Goal: Transaction & Acquisition: Book appointment/travel/reservation

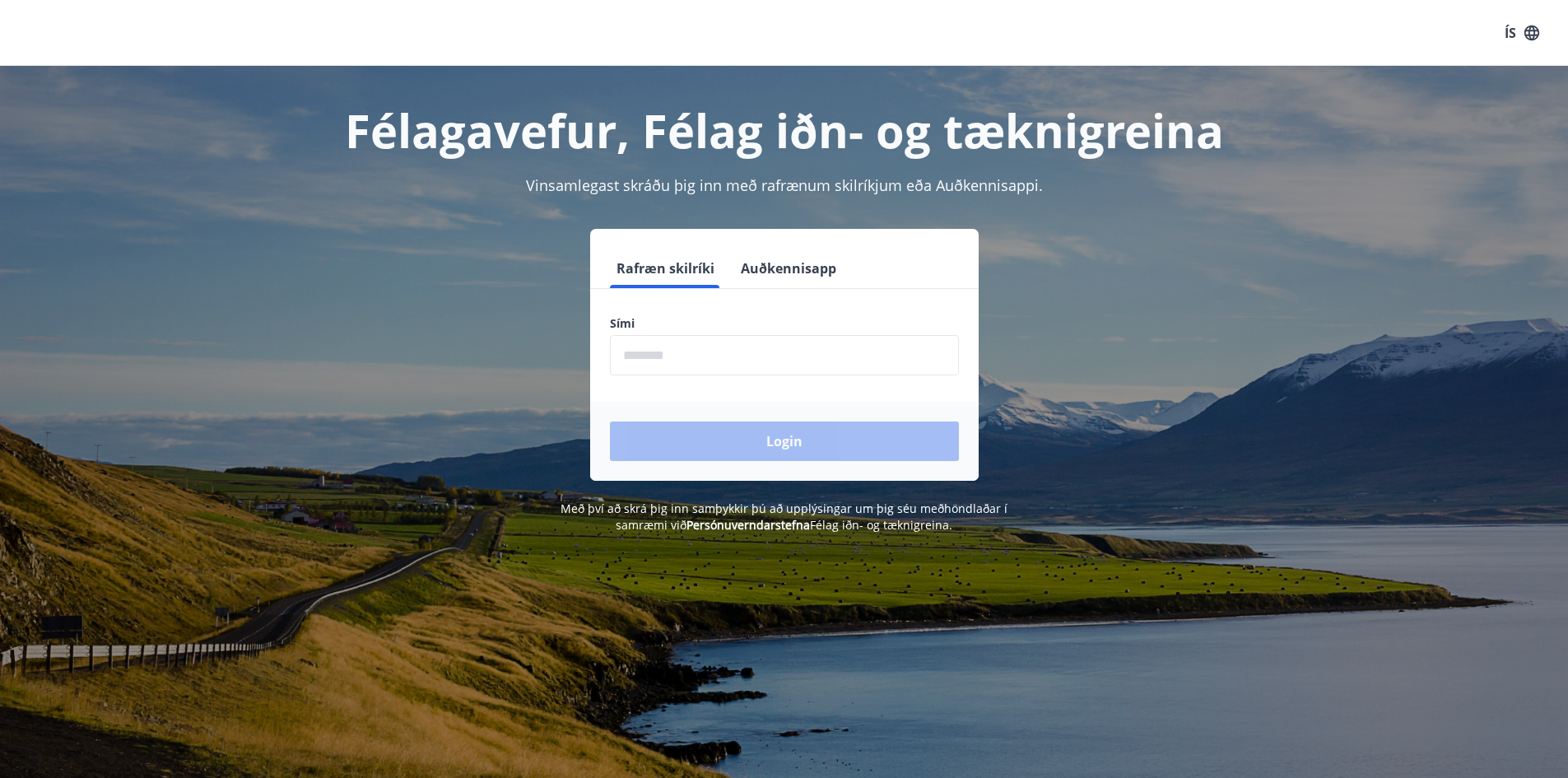
click at [819, 372] on input "phone" at bounding box center [784, 355] width 349 height 41
type input "********"
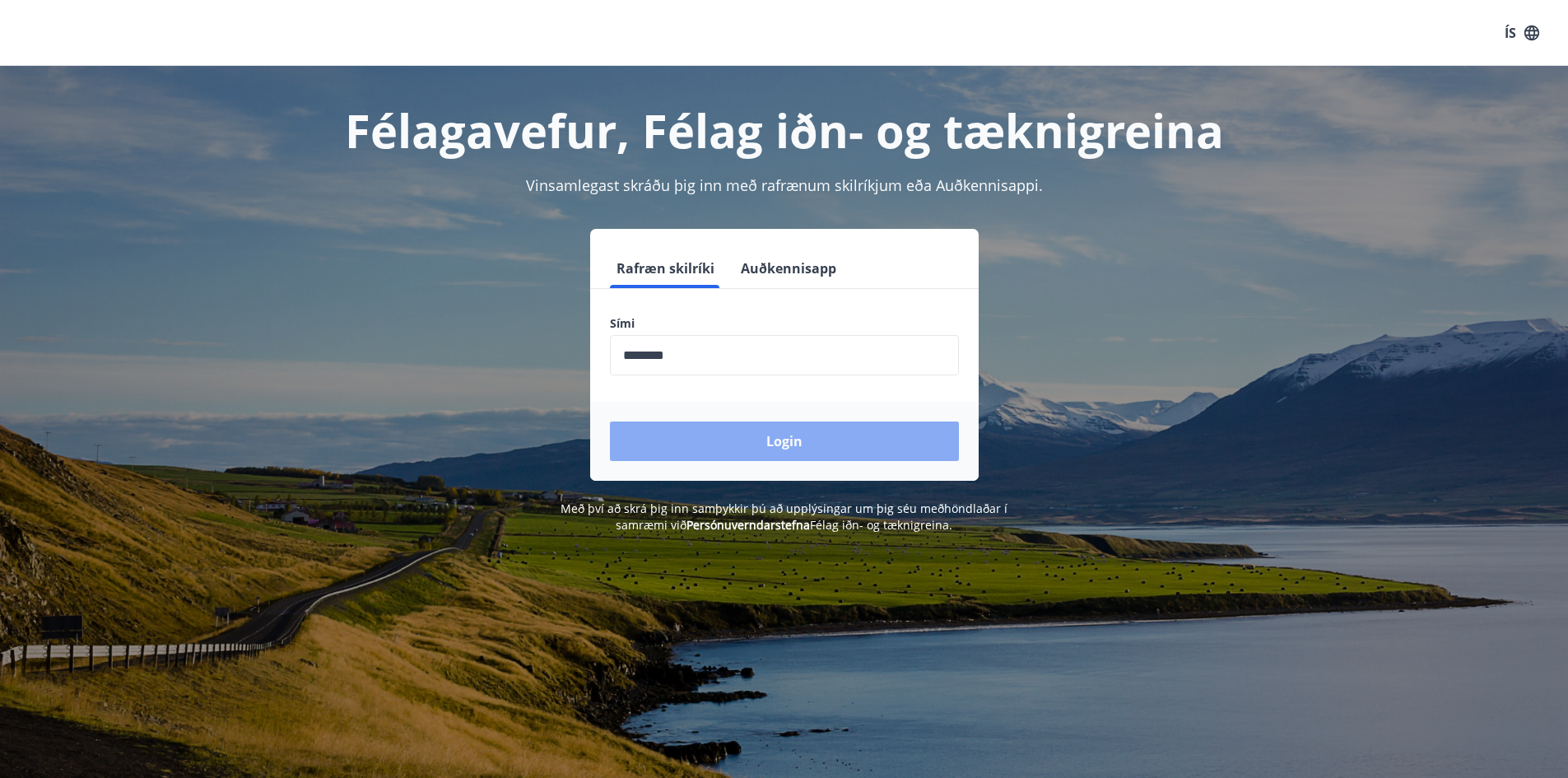
click at [759, 436] on button "Login" at bounding box center [784, 441] width 349 height 40
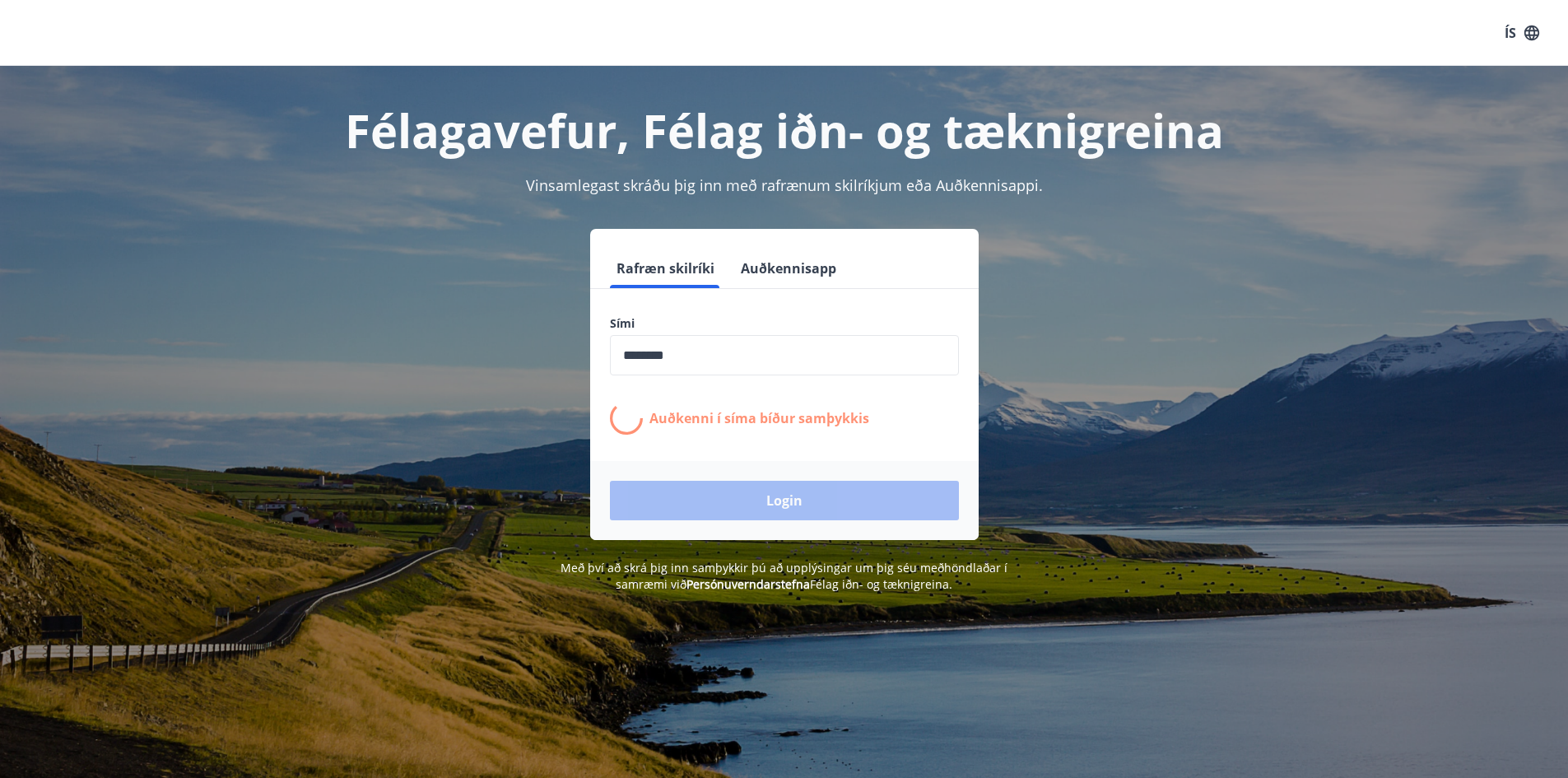
click at [410, 298] on div "Rafræn skilríki Auðkennisapp Sími ​ Auðkenni í síma bíður samþykkis Login" at bounding box center [784, 384] width 1146 height 312
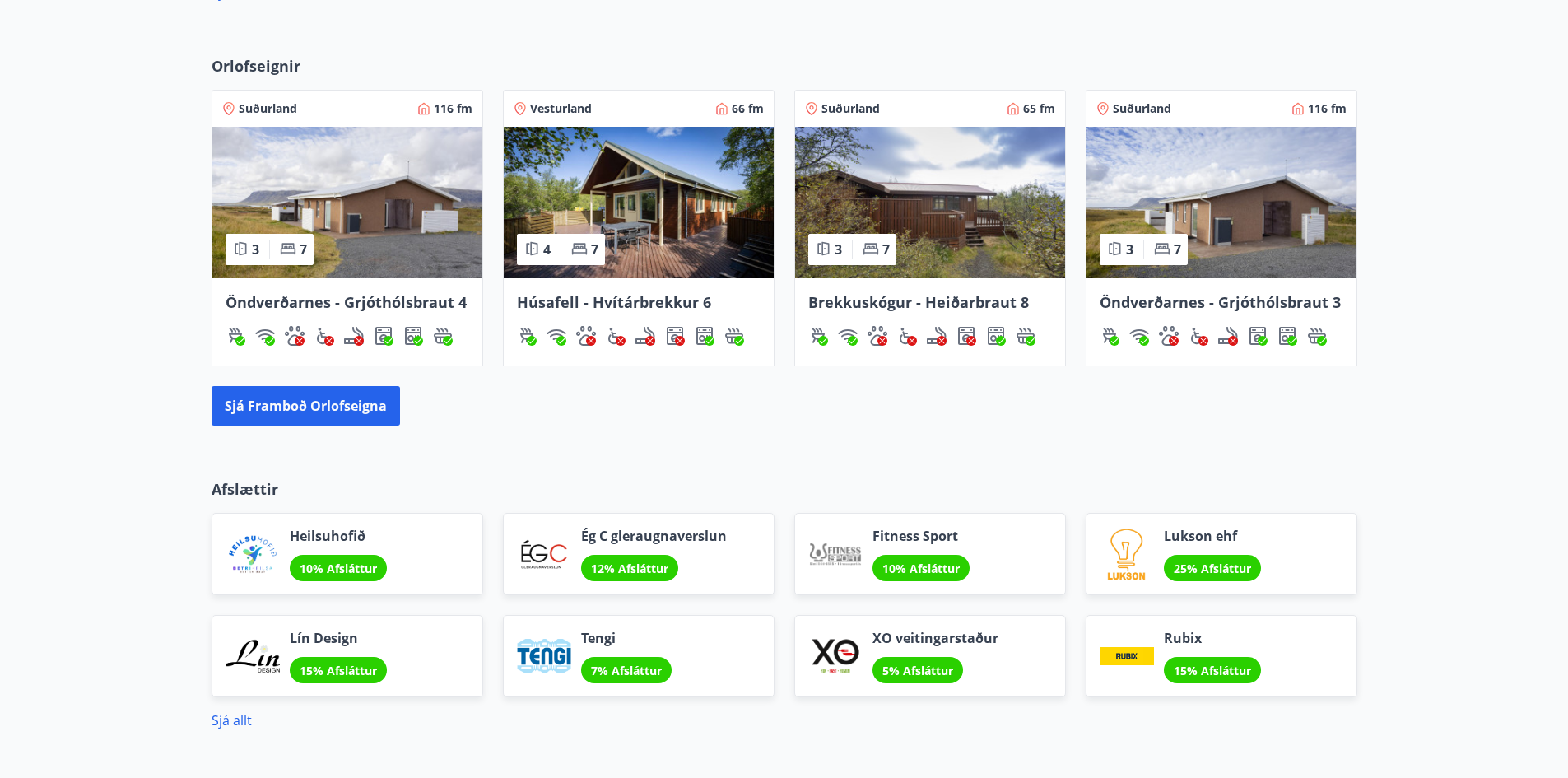
scroll to position [966, 0]
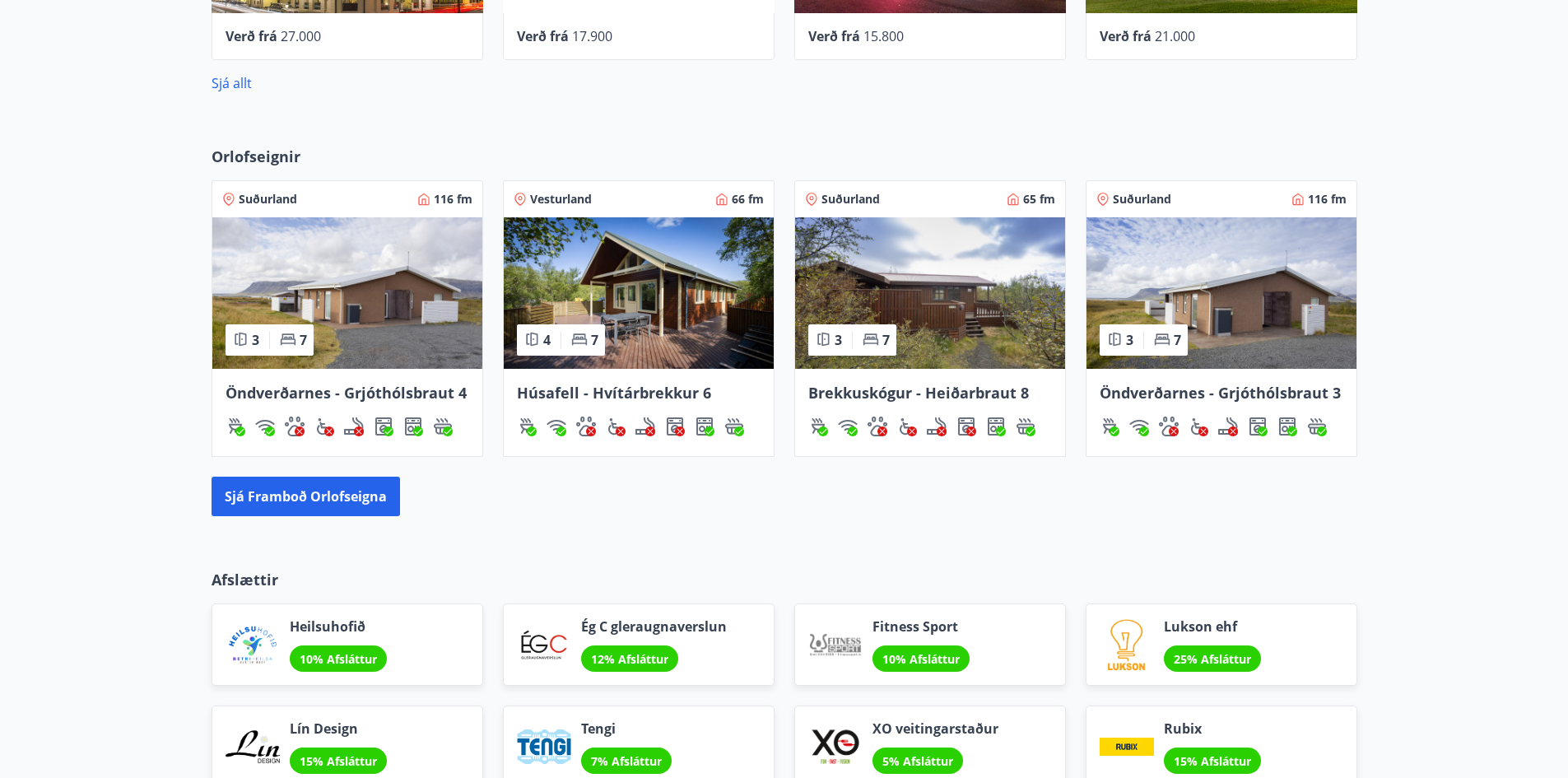
click at [274, 156] on span "Orlofseignir" at bounding box center [255, 156] width 89 height 22
click at [346, 483] on button "Sjá framboð orlofseigna" at bounding box center [305, 497] width 188 height 40
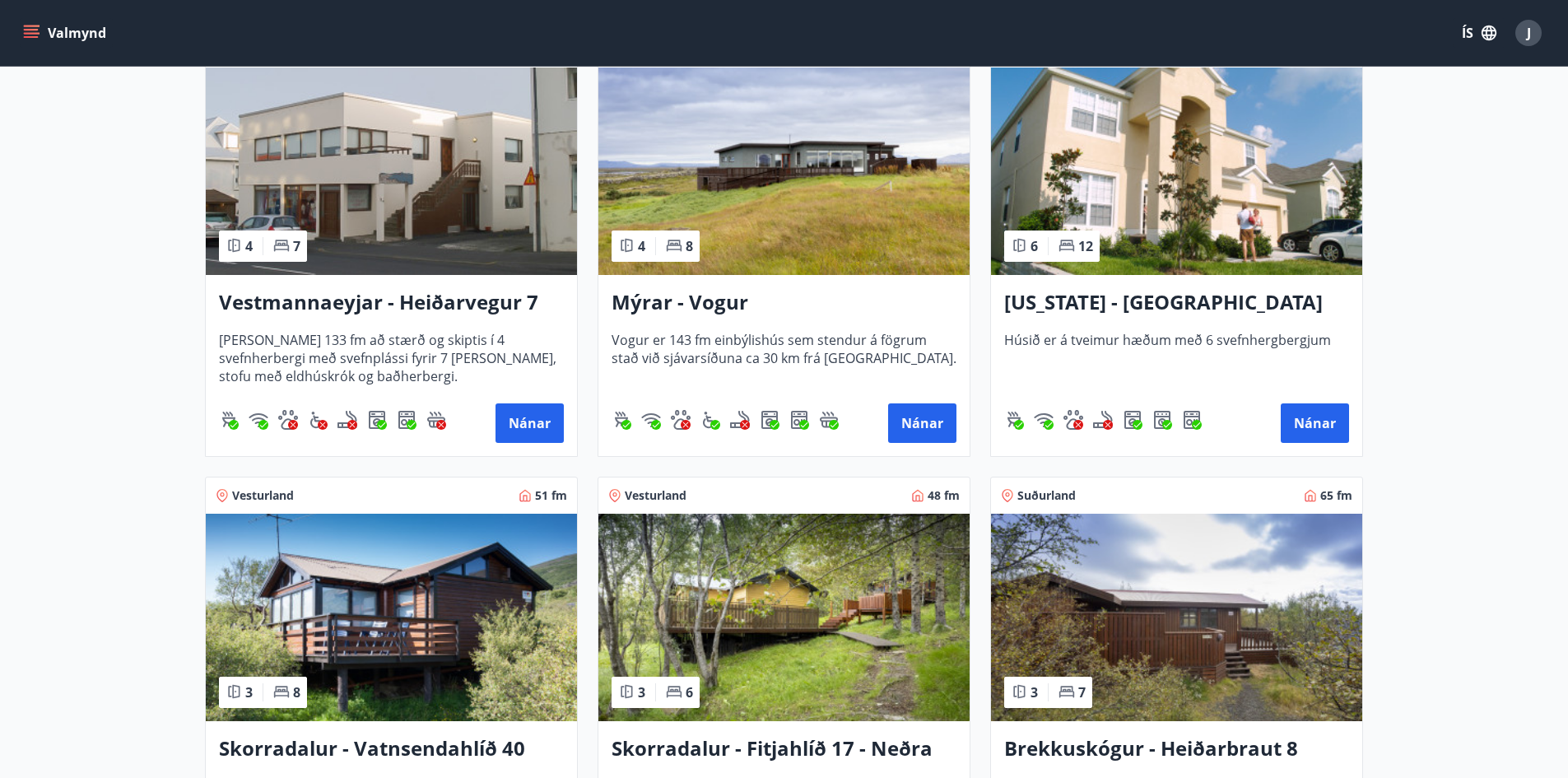
scroll to position [1565, 0]
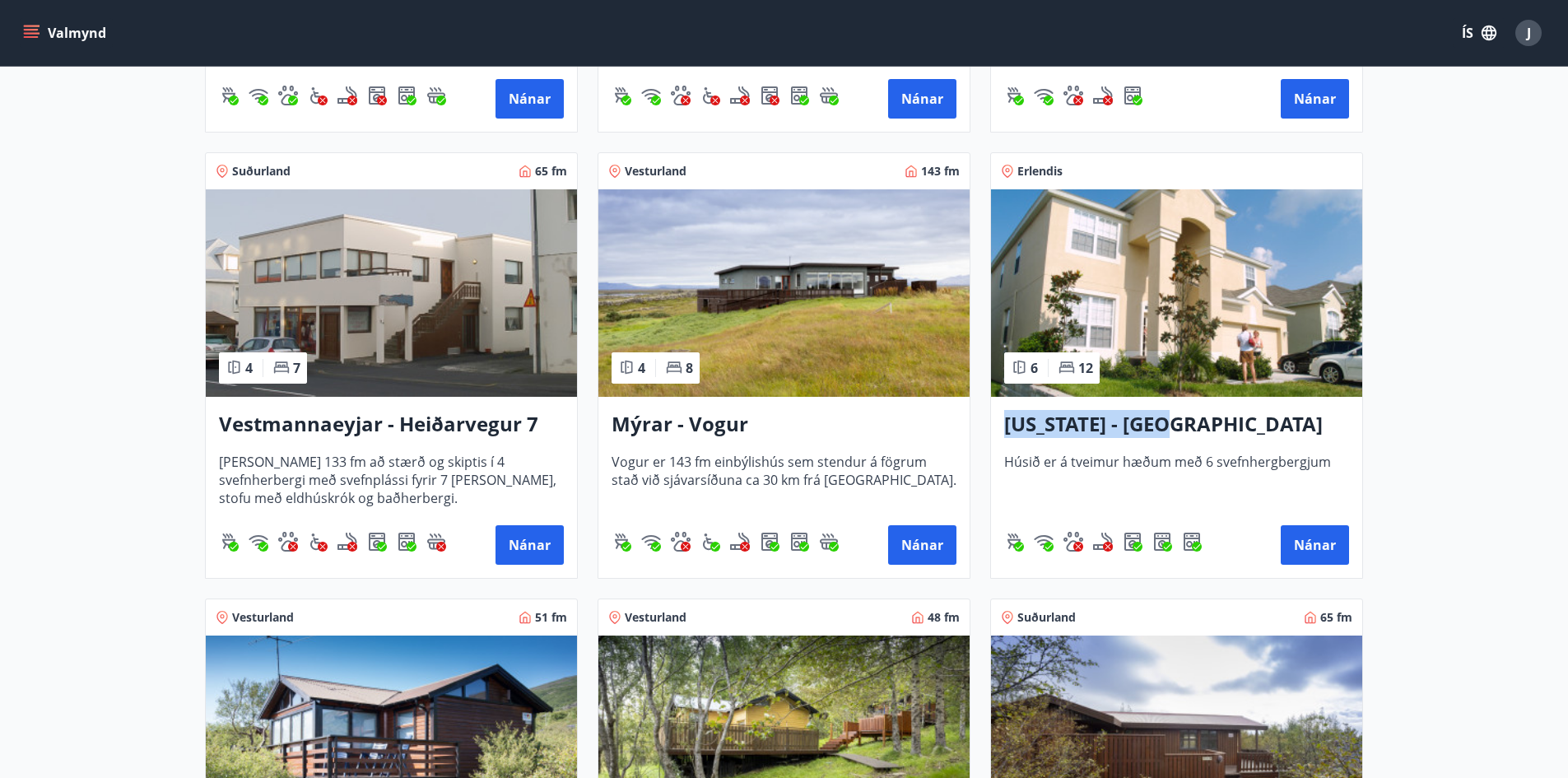
drag, startPoint x: 1000, startPoint y: 424, endPoint x: 1193, endPoint y: 433, distance: 193.2
click at [1193, 433] on div "[US_STATE] - [PERSON_NAME] er á tveimur hæðum með 6 svefnhergbergjum Nánar" at bounding box center [1177, 488] width 371 height 181
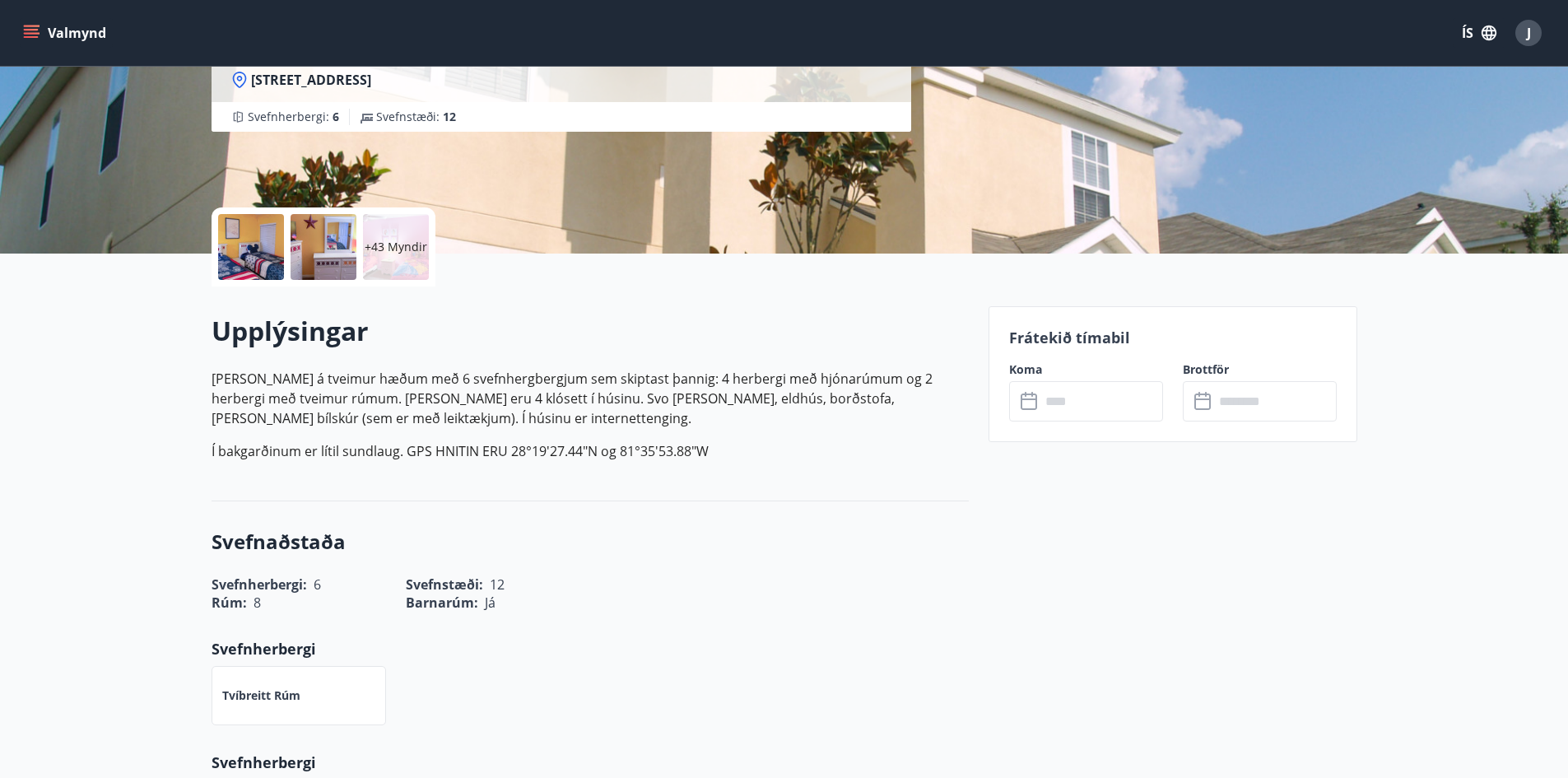
scroll to position [247, 0]
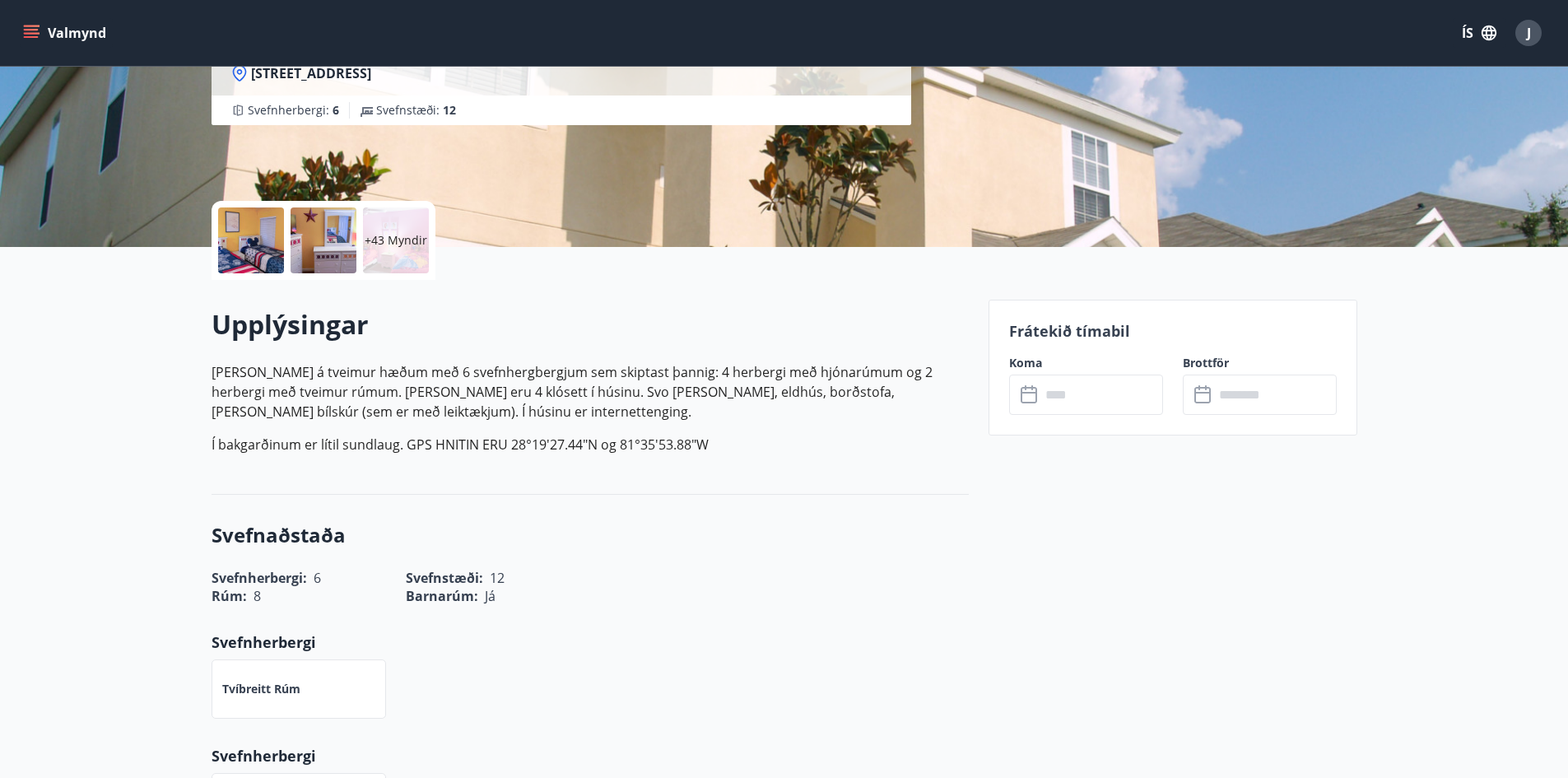
click at [1103, 407] on input "text" at bounding box center [1102, 395] width 123 height 41
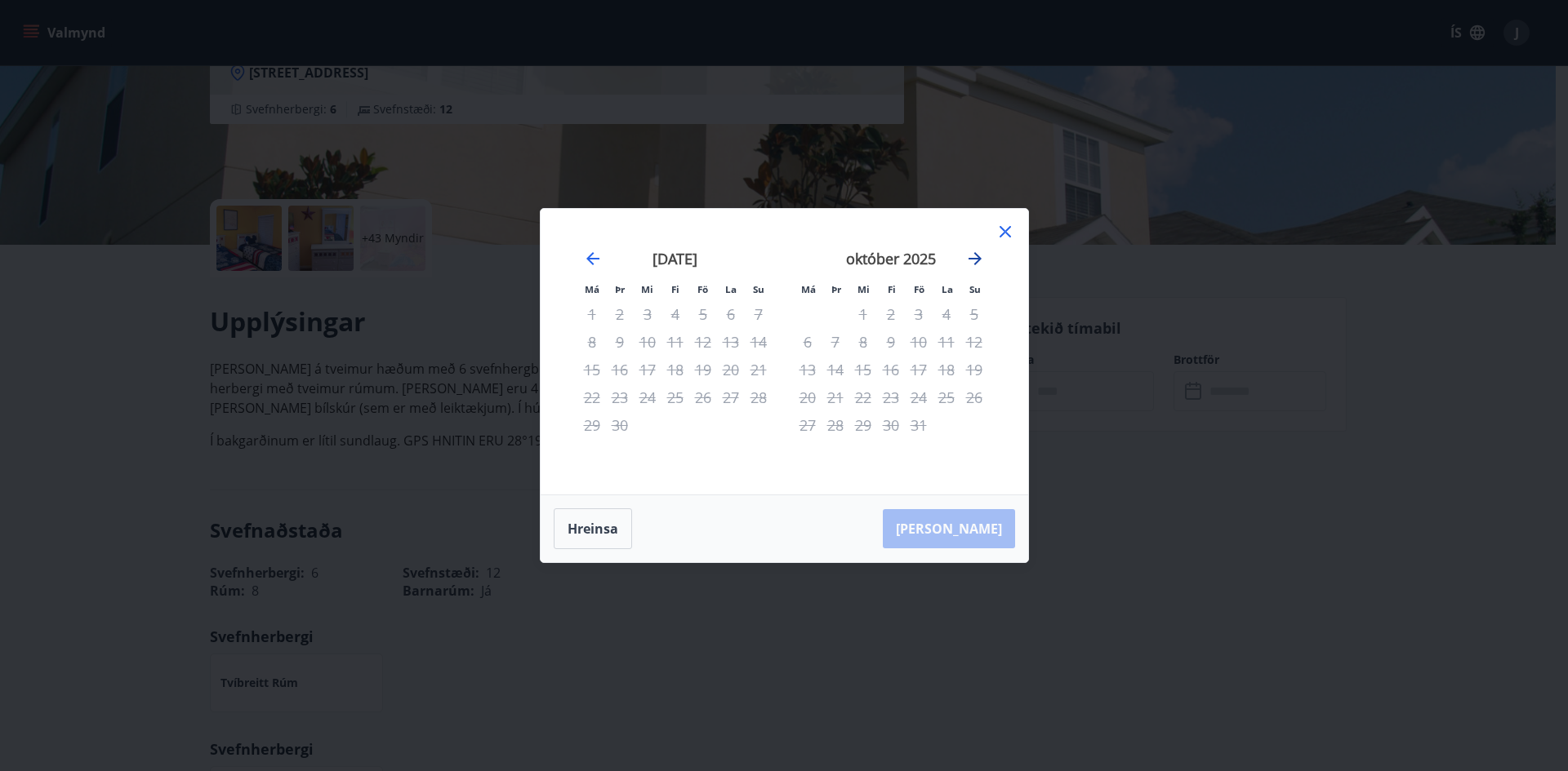
click at [977, 258] on icon "Move forward to switch to the next month." at bounding box center [975, 258] width 20 height 20
click at [975, 258] on icon "Move forward to switch to the next month." at bounding box center [974, 258] width 13 height 13
click at [593, 257] on icon "Move backward to switch to the previous month." at bounding box center [592, 258] width 20 height 20
click at [979, 258] on icon "Move forward to switch to the next month." at bounding box center [975, 258] width 20 height 20
click at [977, 258] on icon "Move forward to switch to the next month." at bounding box center [974, 258] width 13 height 13
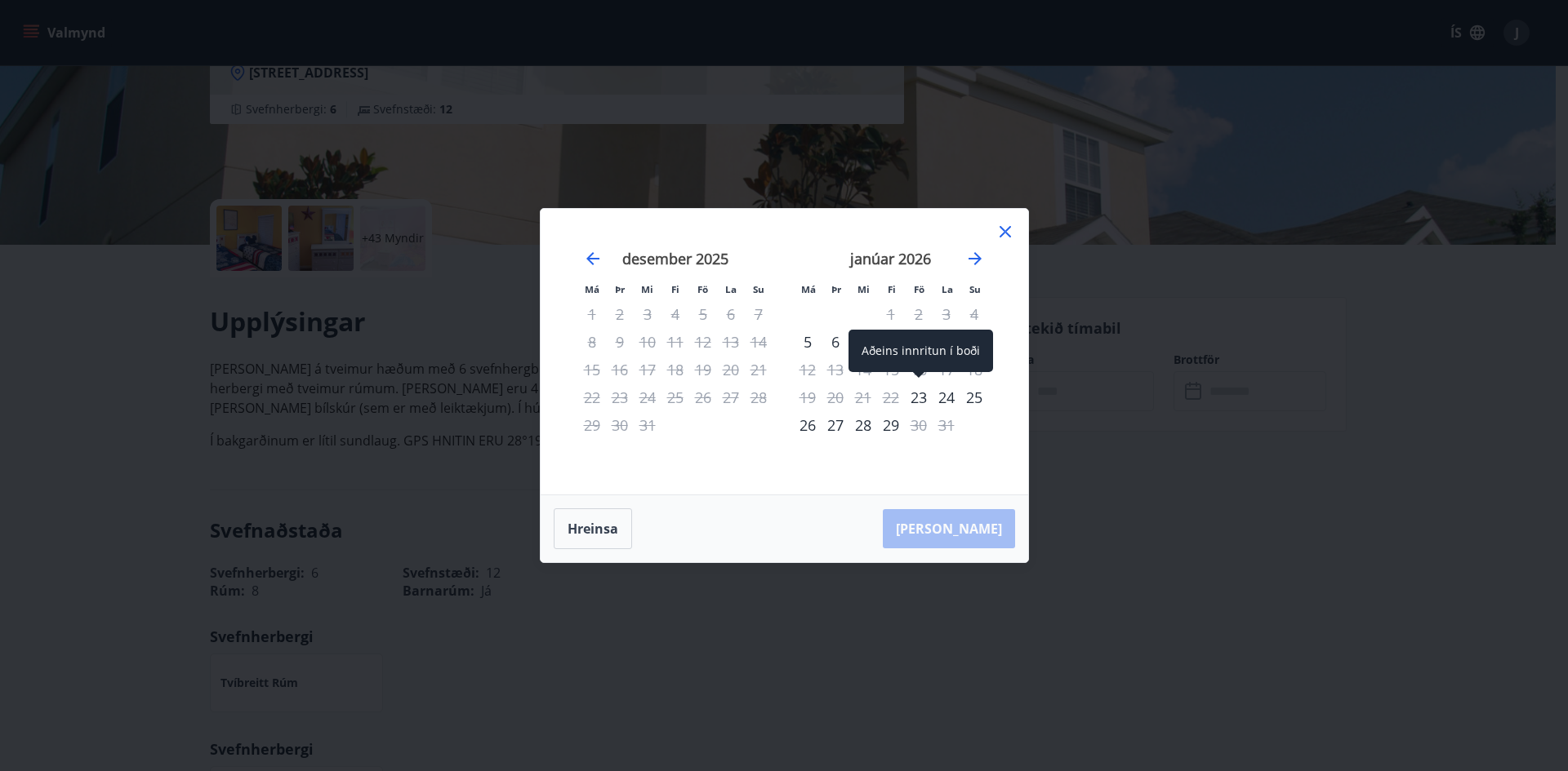
click at [920, 395] on div "23" at bounding box center [918, 397] width 27 height 27
click at [890, 420] on div "29" at bounding box center [891, 425] width 27 height 27
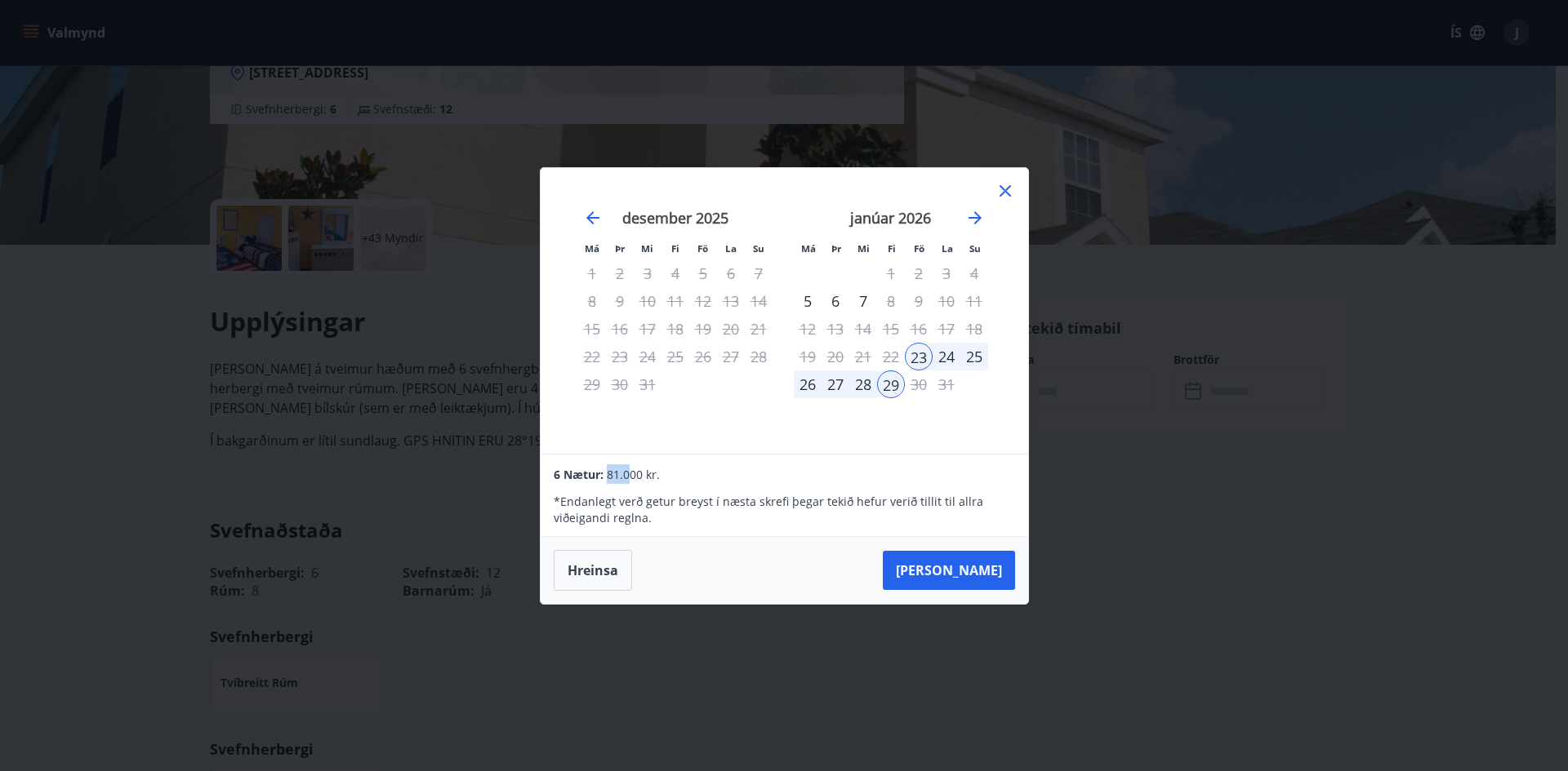
drag, startPoint x: 609, startPoint y: 467, endPoint x: 686, endPoint y: 467, distance: 77.0
click at [635, 472] on span "81.000 kr." at bounding box center [633, 475] width 53 height 15
click at [1007, 194] on icon at bounding box center [1005, 191] width 20 height 20
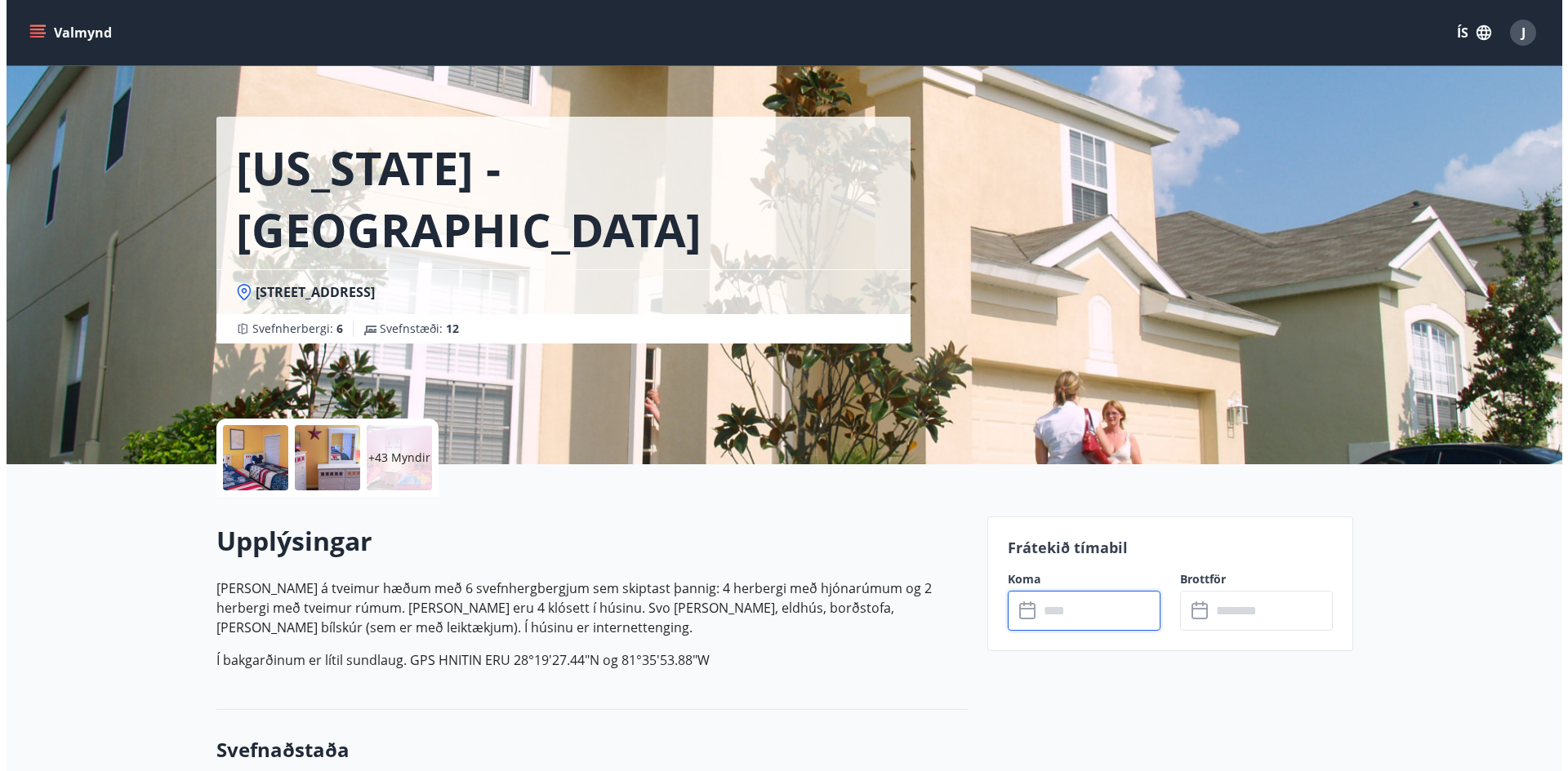
scroll to position [0, 0]
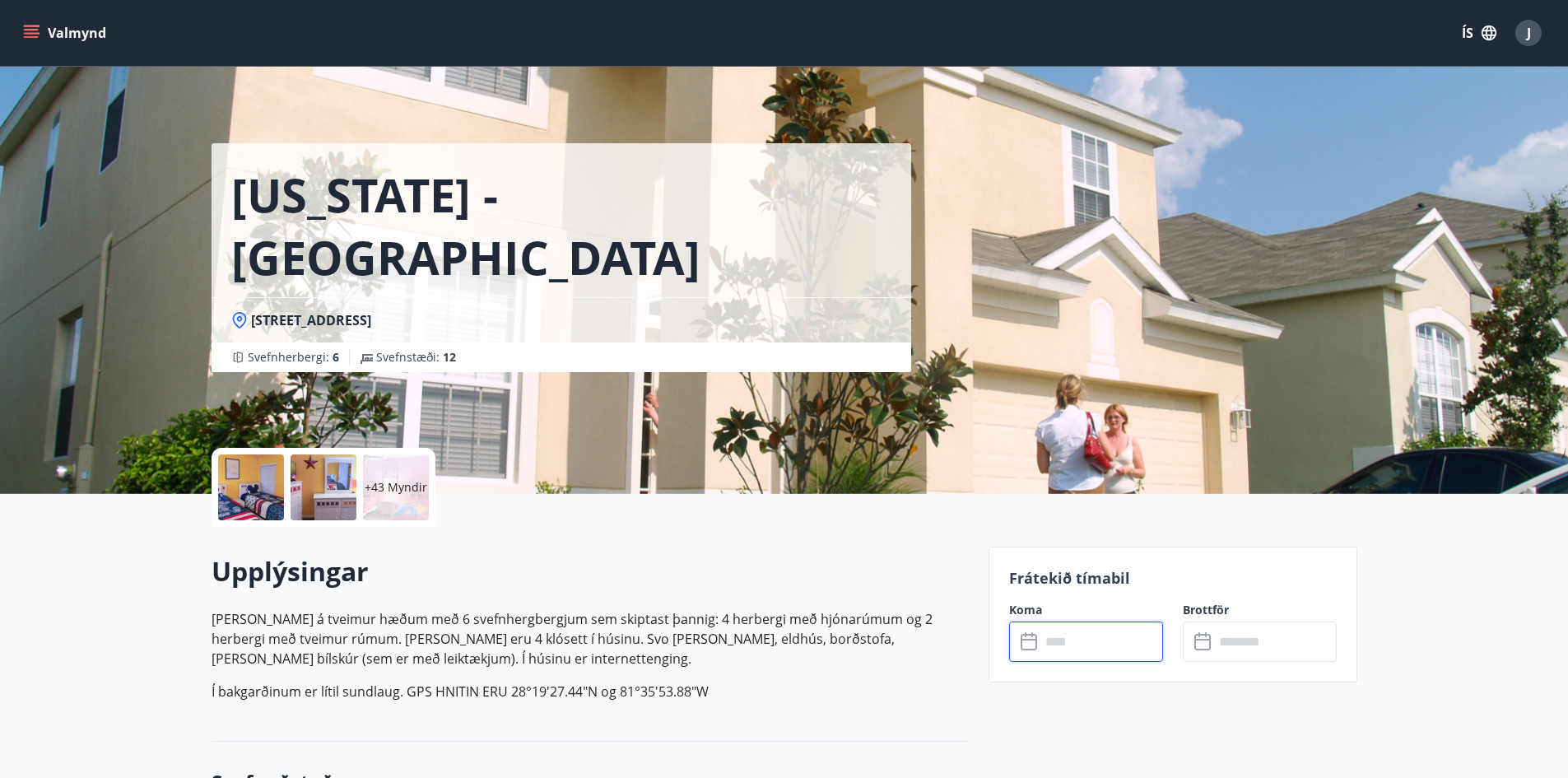
click at [246, 484] on div at bounding box center [251, 488] width 66 height 66
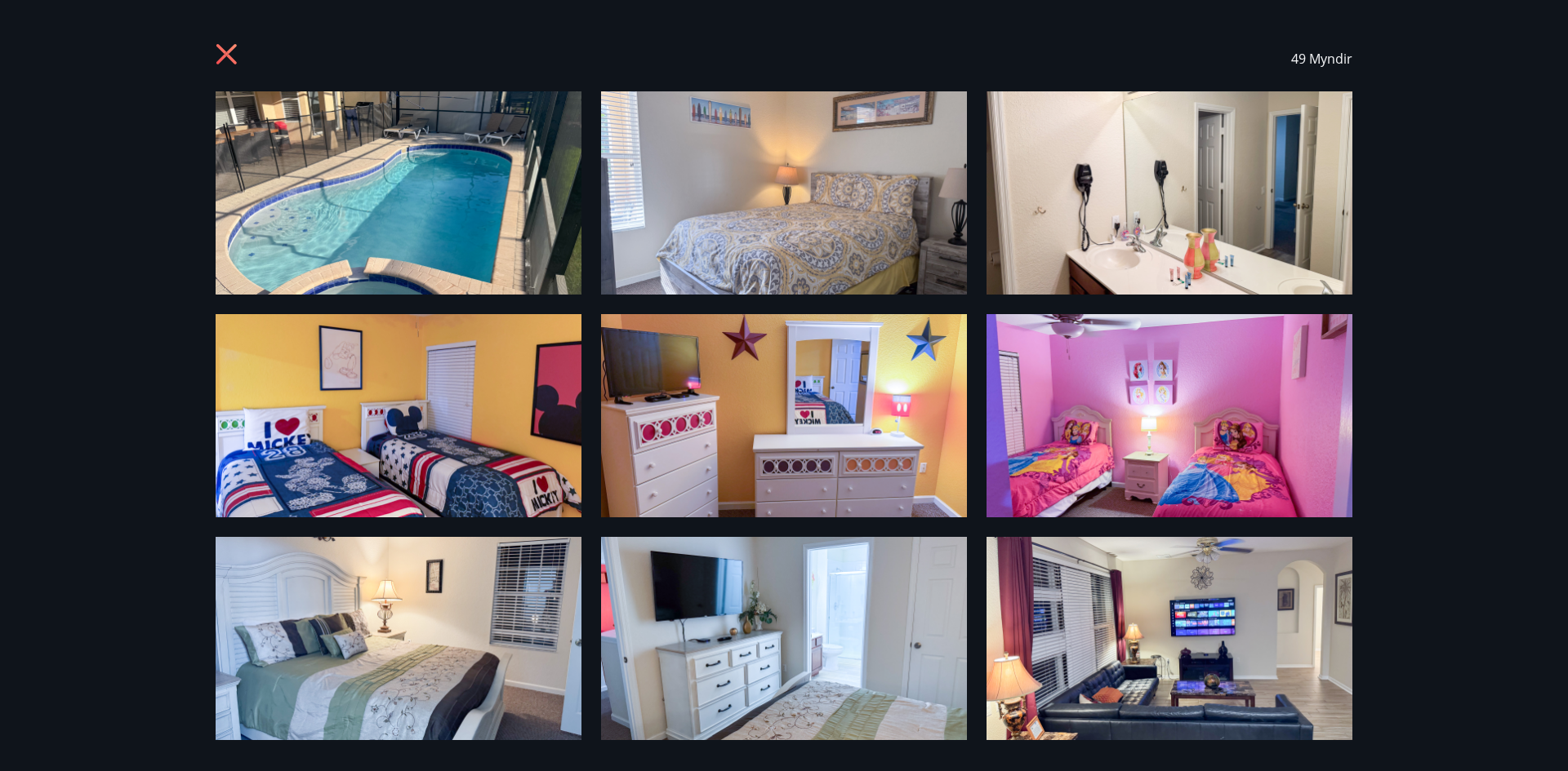
click at [1141, 406] on img at bounding box center [1168, 416] width 365 height 204
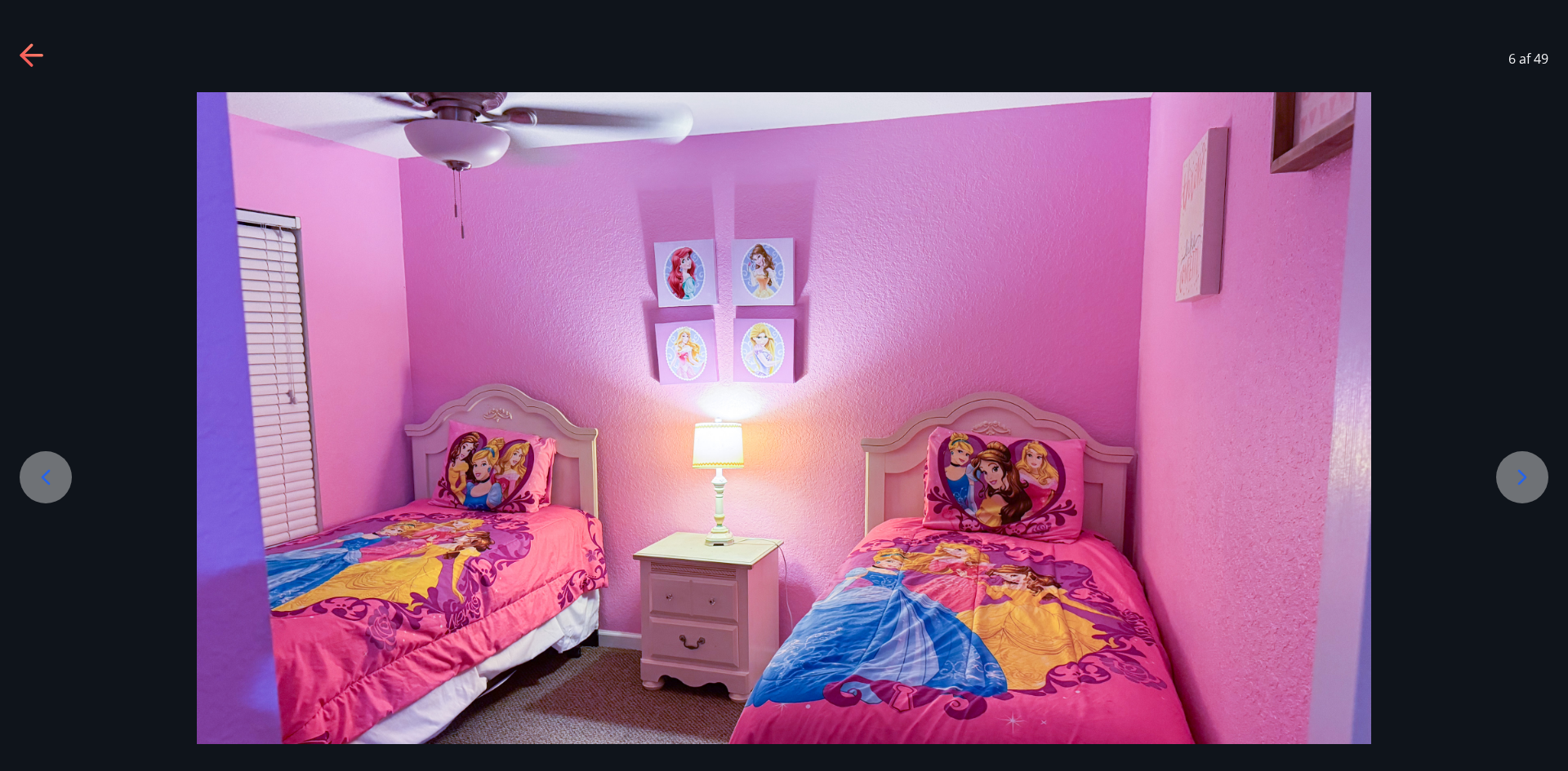
click at [1508, 474] on div at bounding box center [1522, 477] width 52 height 52
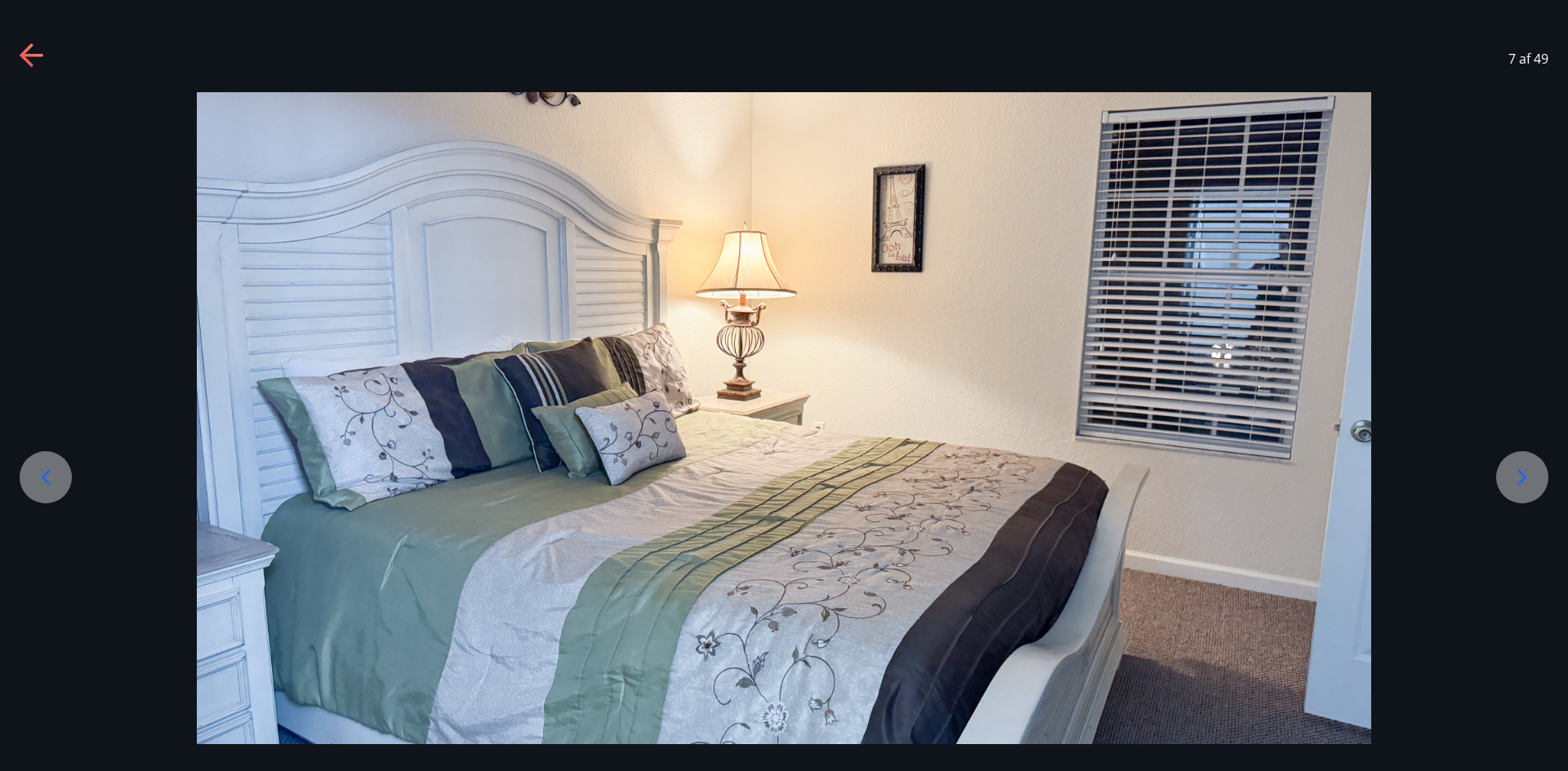
click at [1508, 473] on div at bounding box center [1522, 477] width 52 height 52
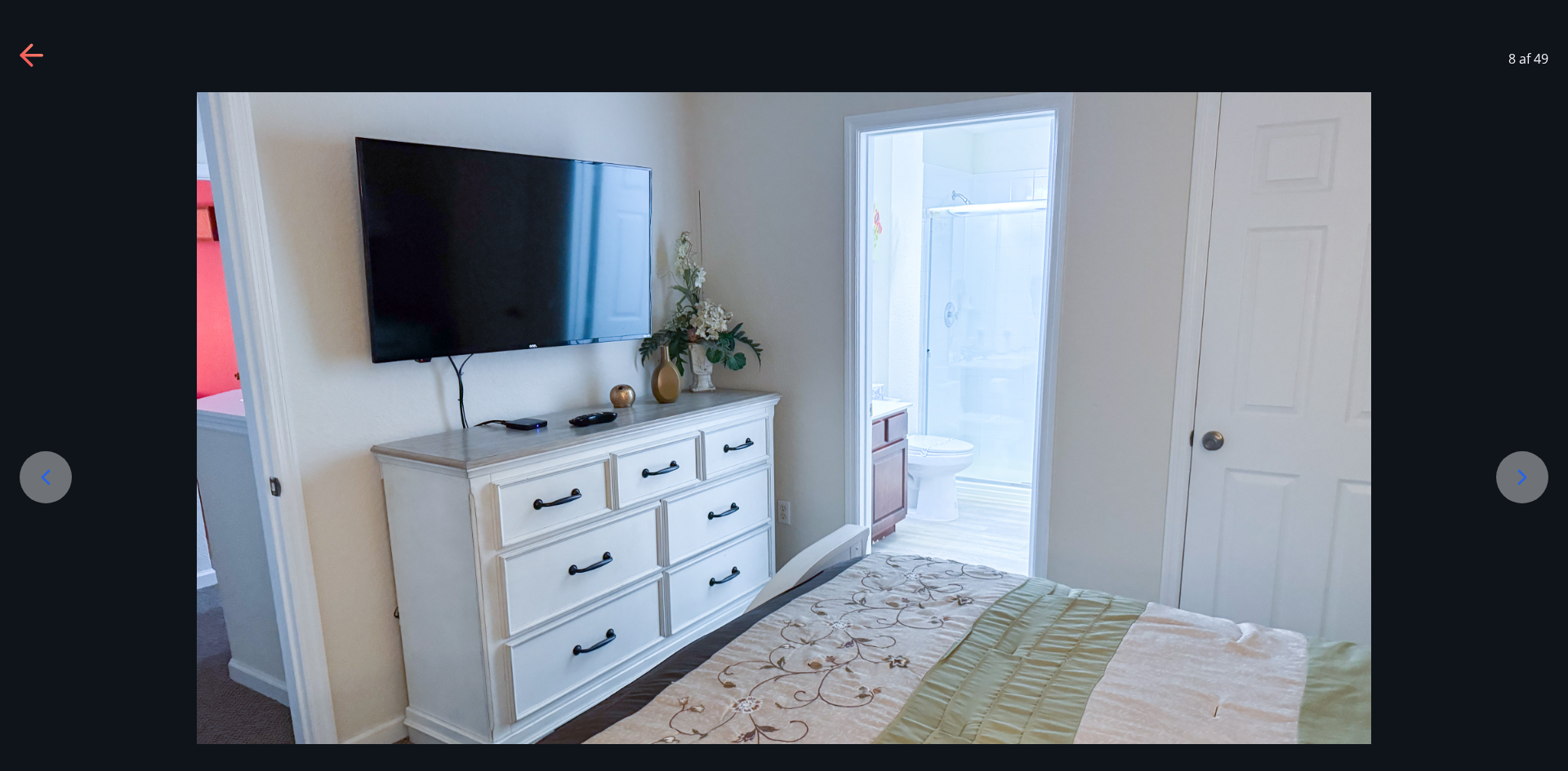
click at [1508, 473] on div at bounding box center [1522, 477] width 52 height 52
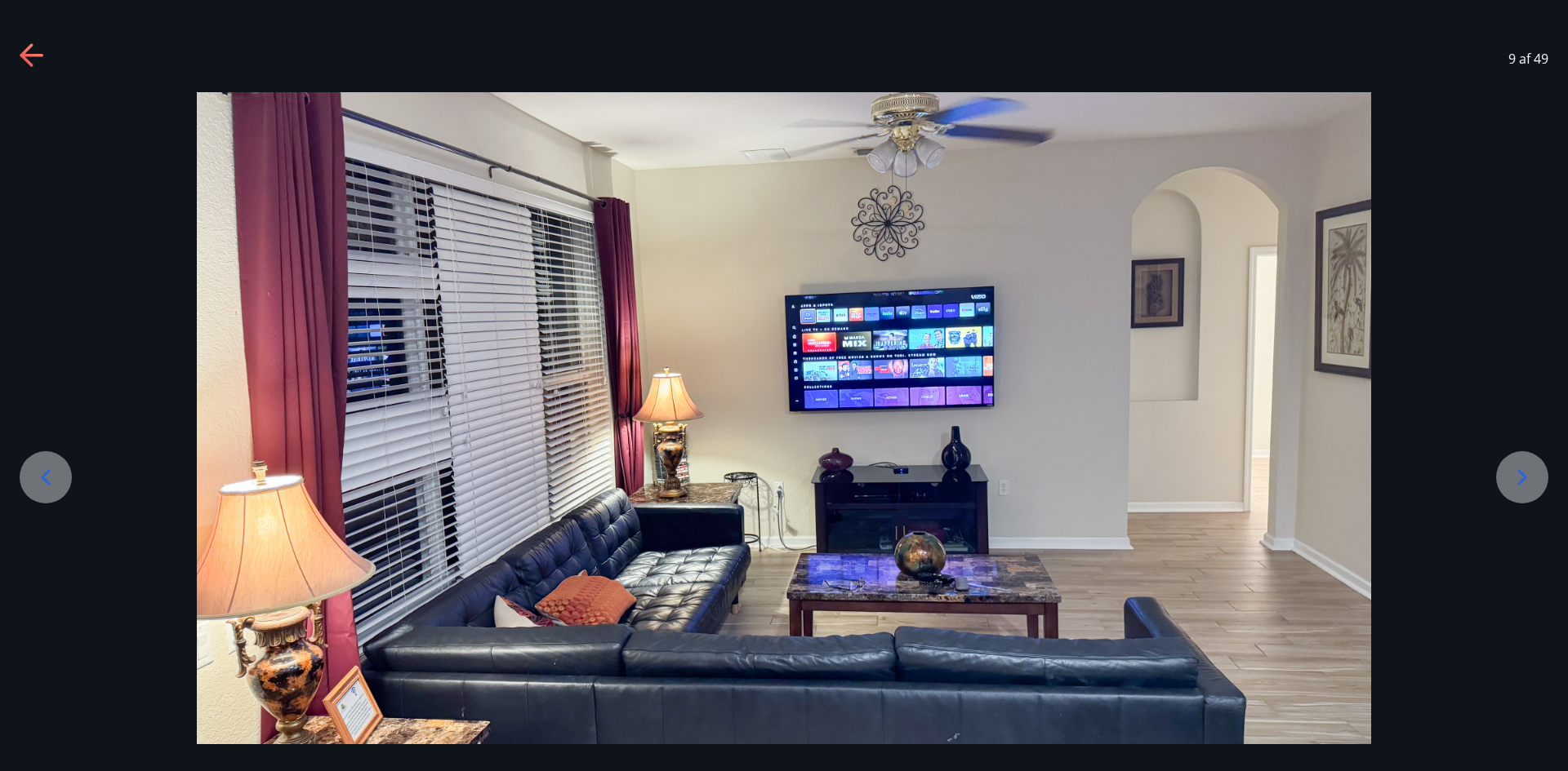
click at [1508, 473] on div at bounding box center [1522, 477] width 52 height 52
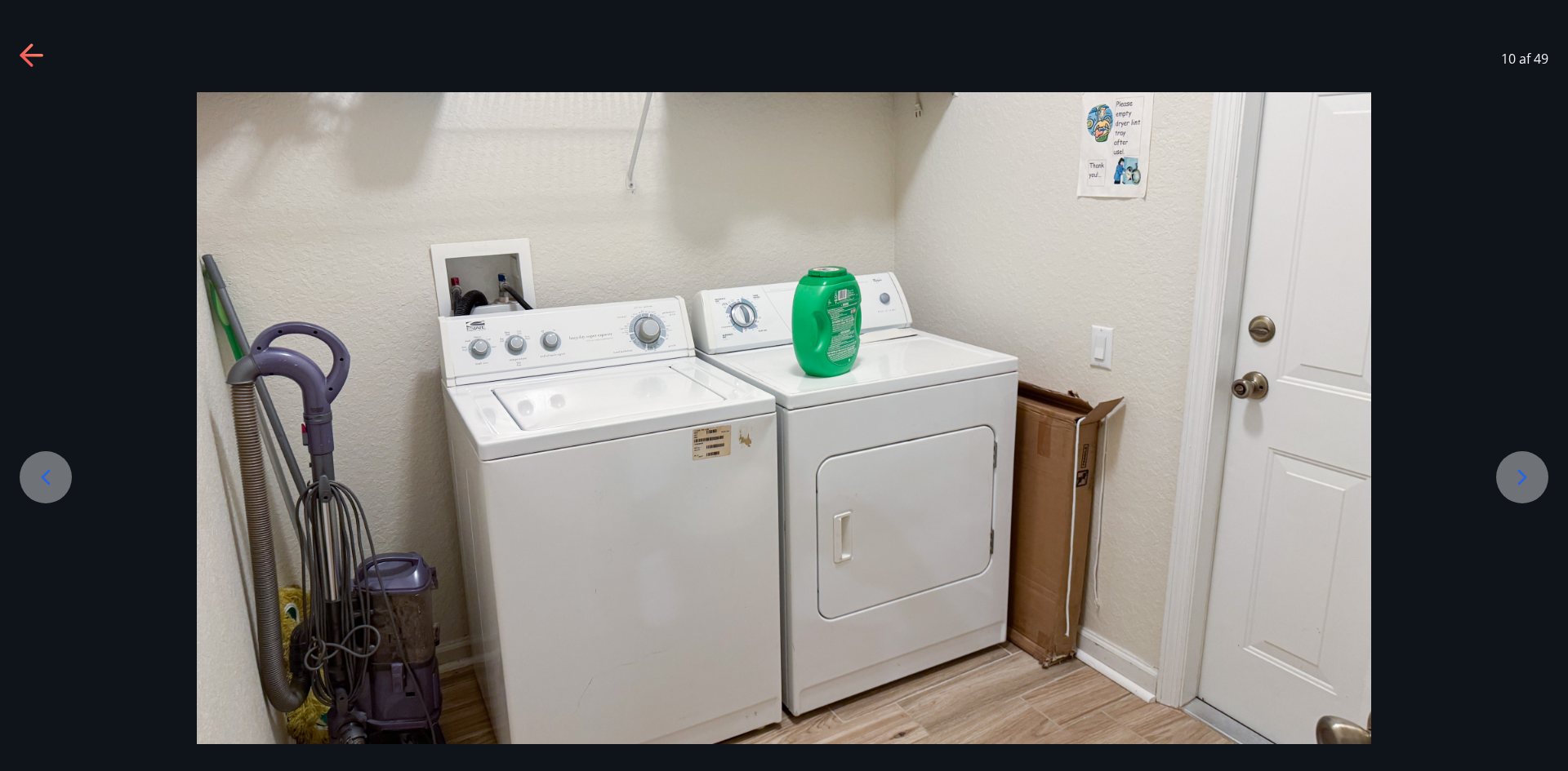
click at [1508, 473] on div at bounding box center [1522, 477] width 52 height 52
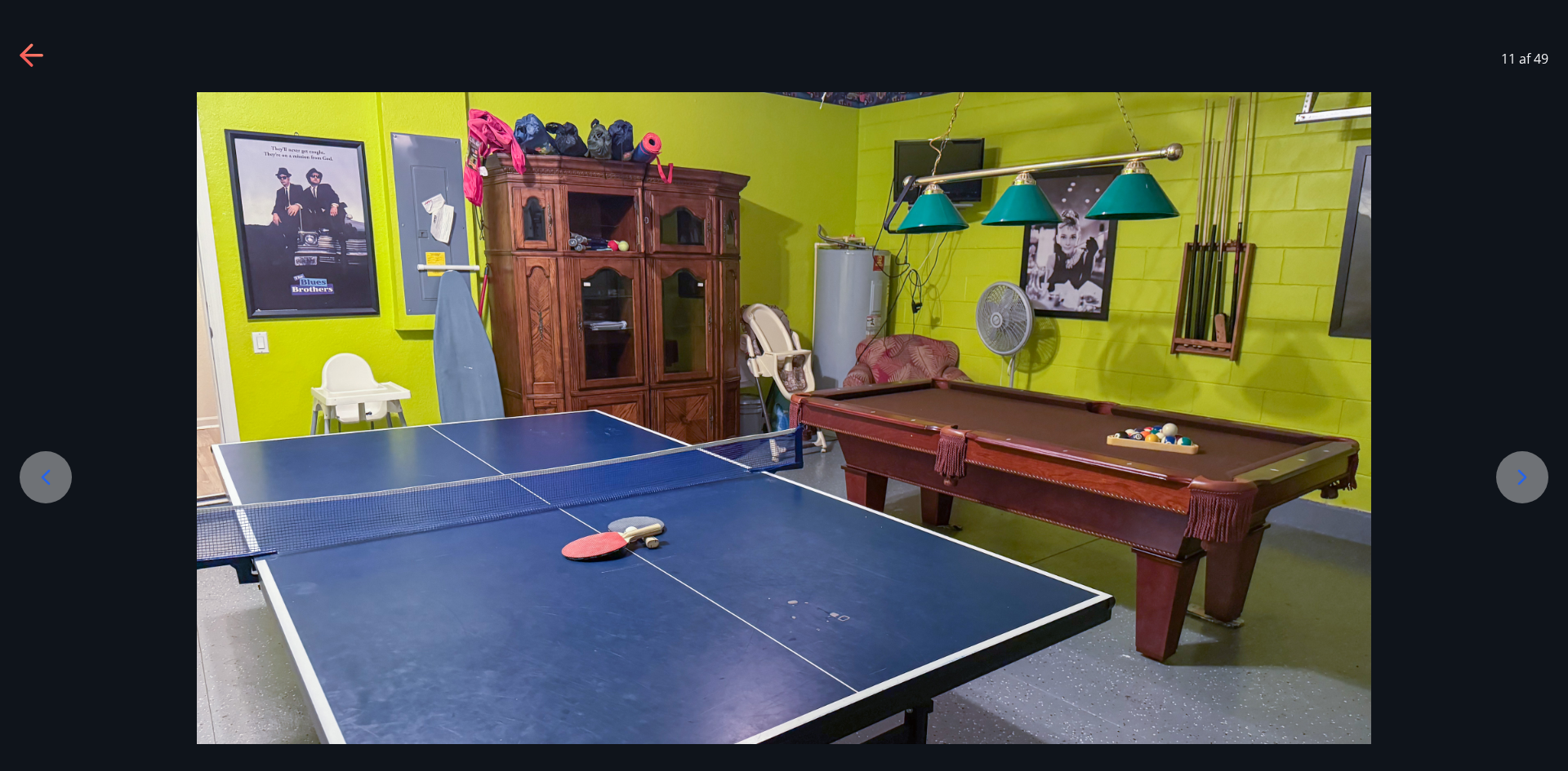
click at [1508, 473] on div at bounding box center [1522, 477] width 52 height 52
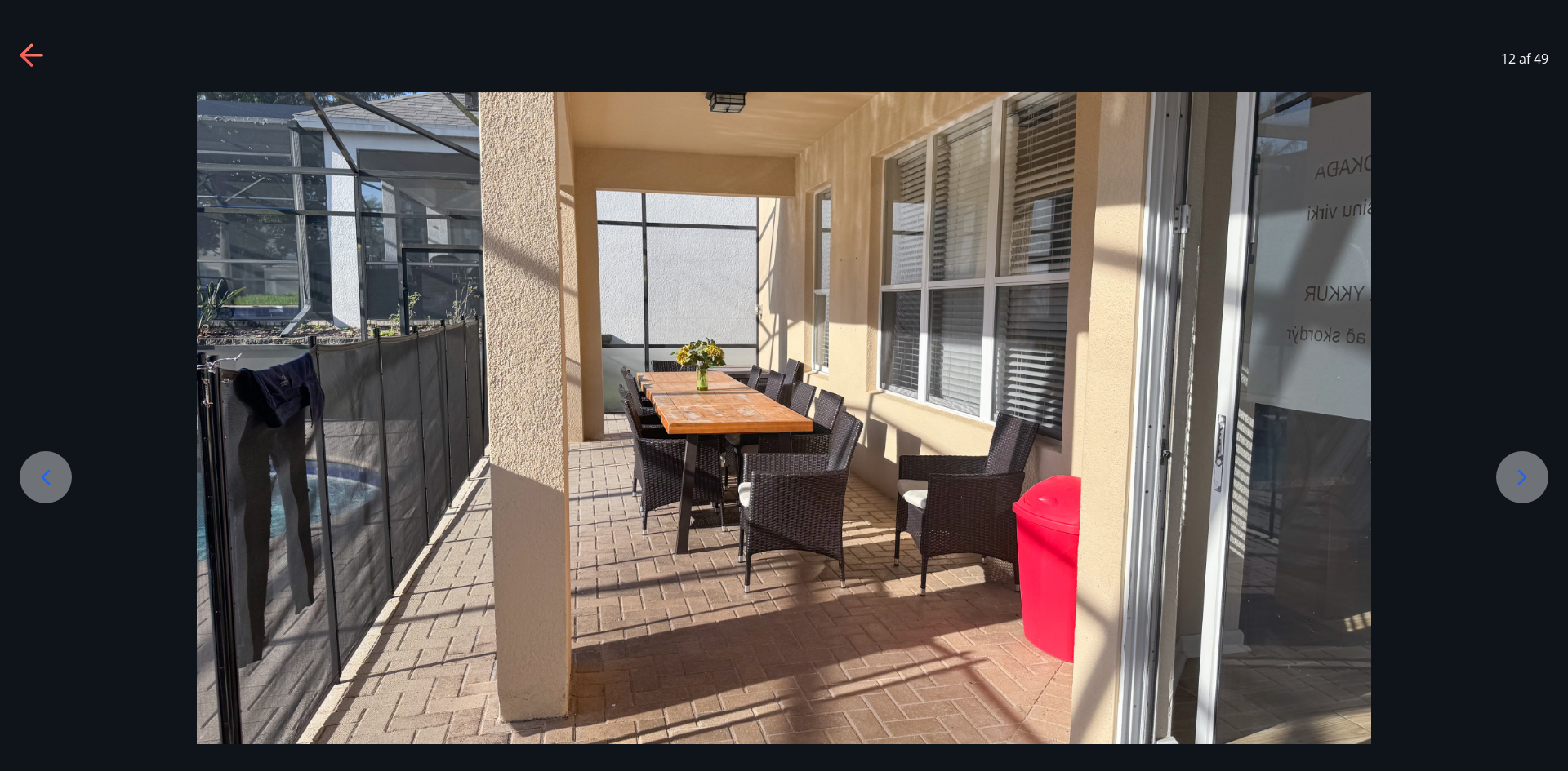
click at [41, 457] on div at bounding box center [45, 477] width 52 height 52
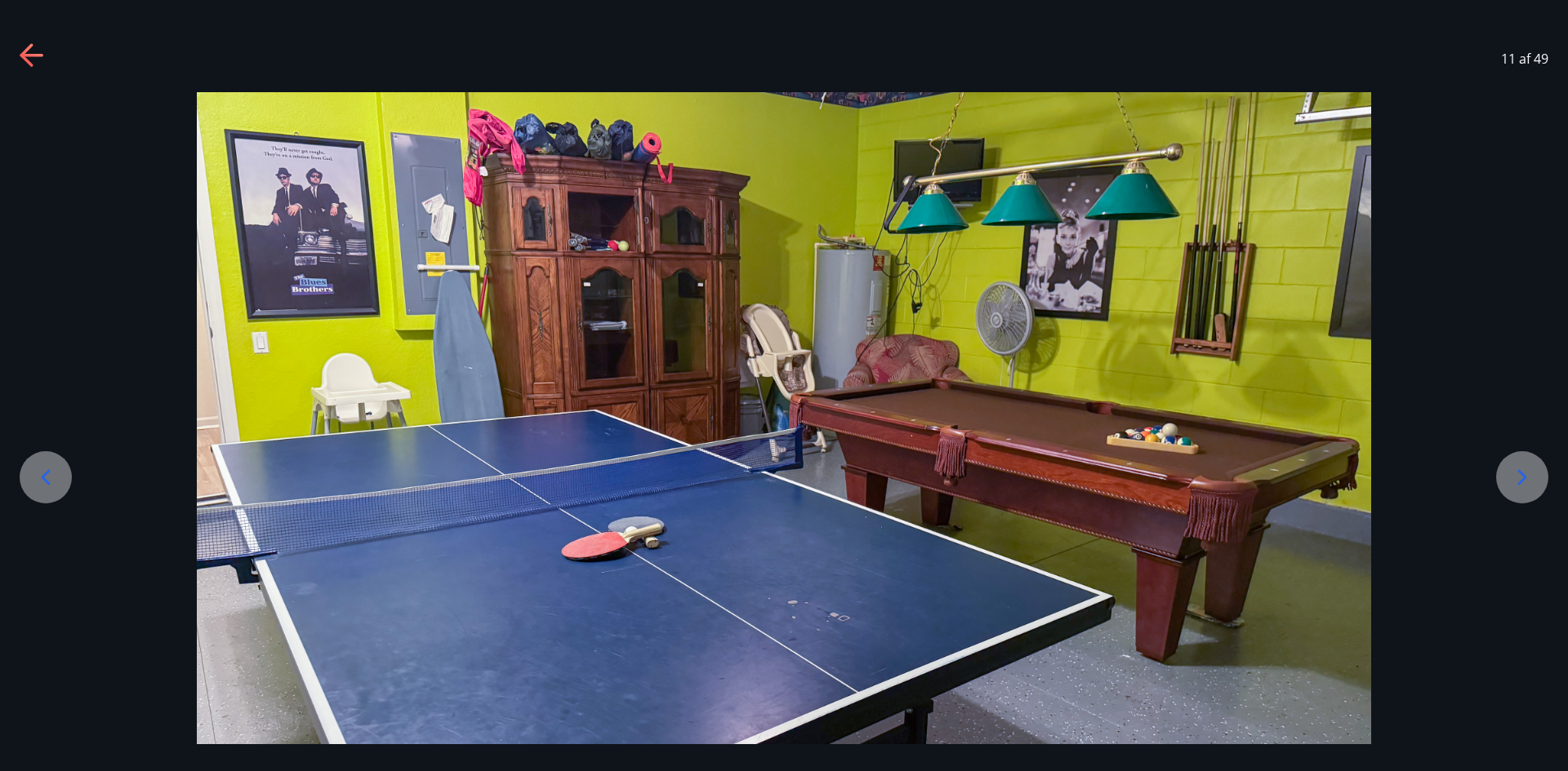
click at [1516, 483] on icon at bounding box center [1522, 477] width 27 height 27
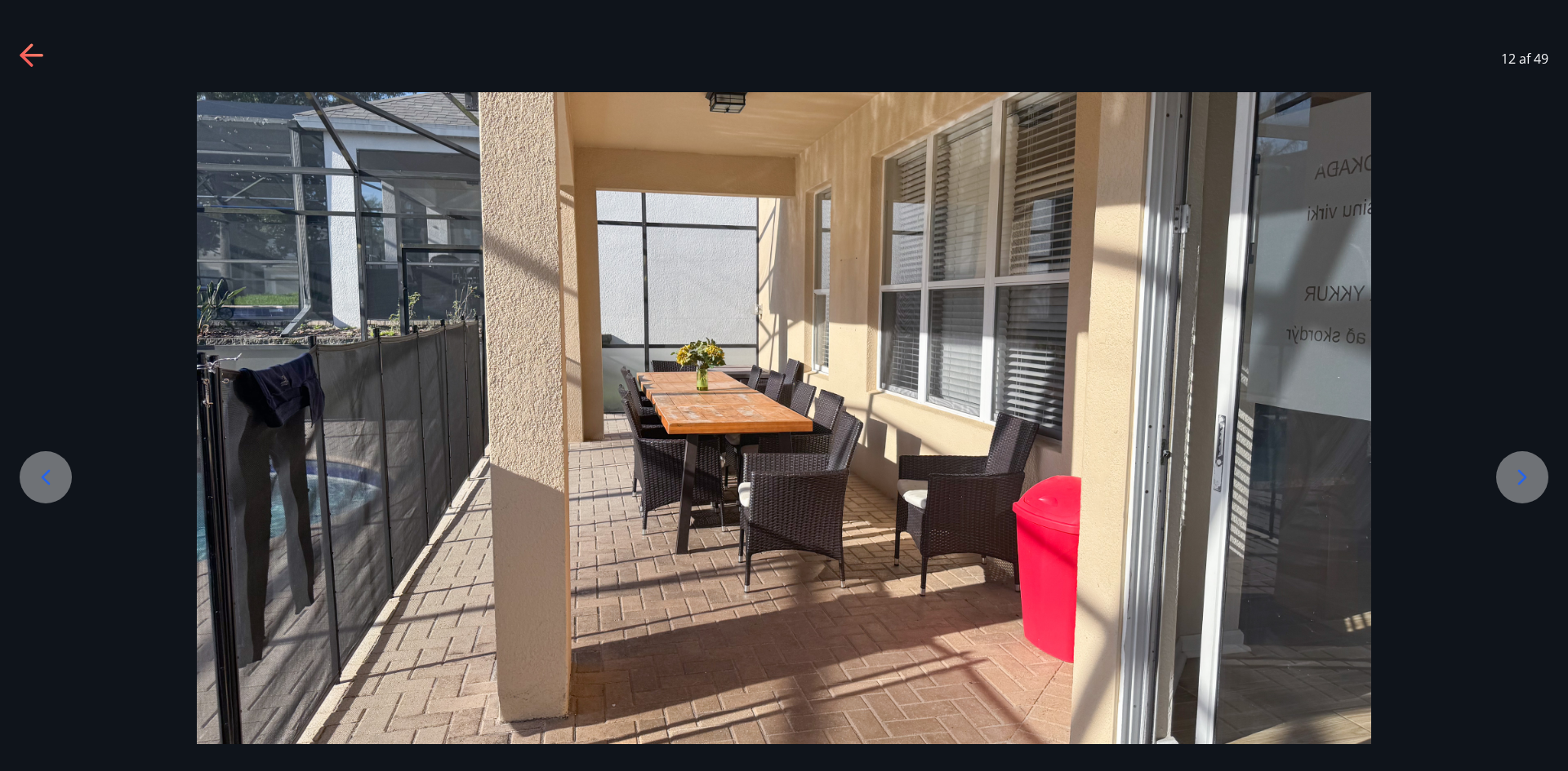
click at [1514, 483] on icon at bounding box center [1522, 477] width 27 height 27
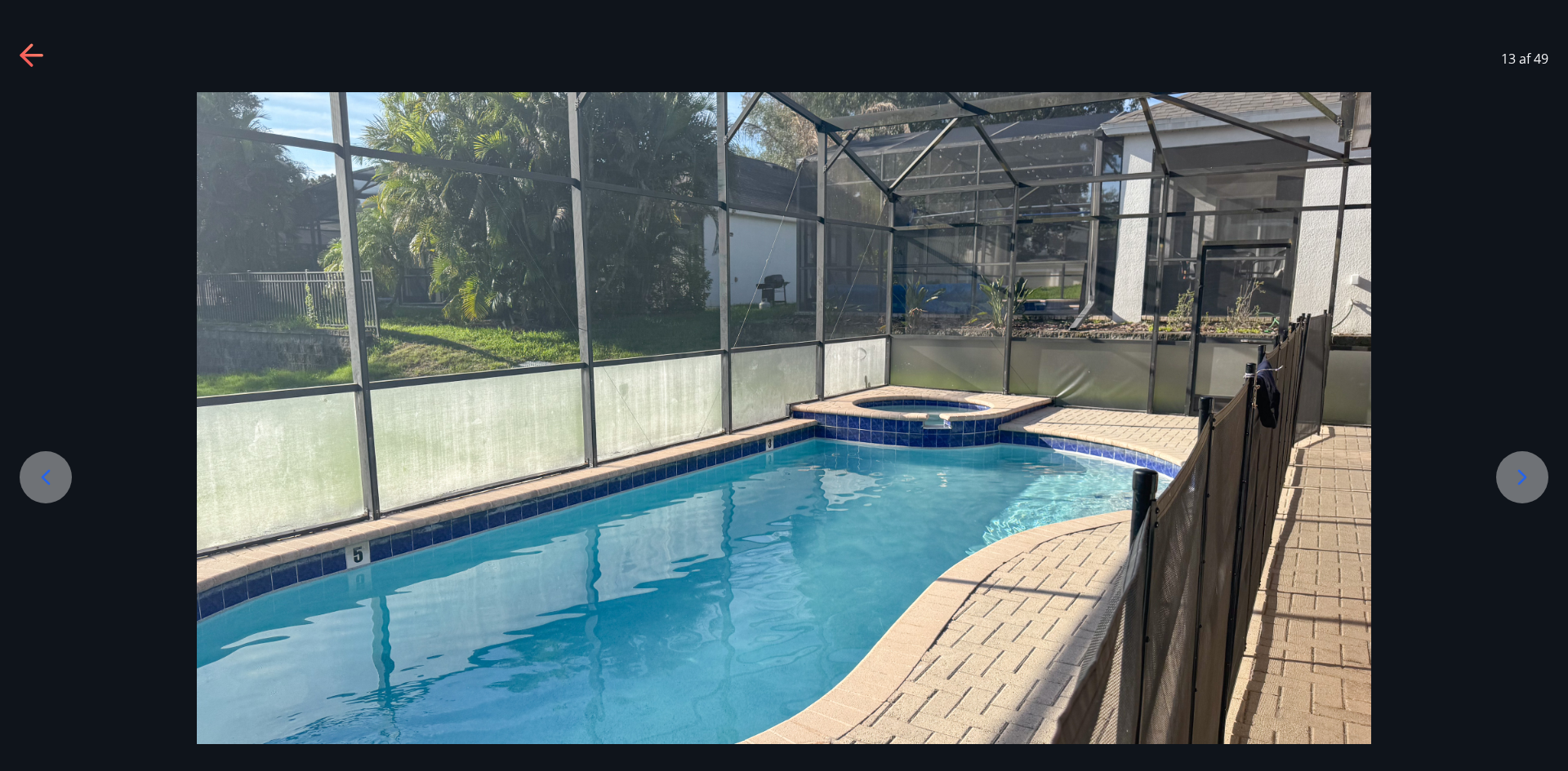
click at [1515, 477] on icon at bounding box center [1522, 477] width 27 height 27
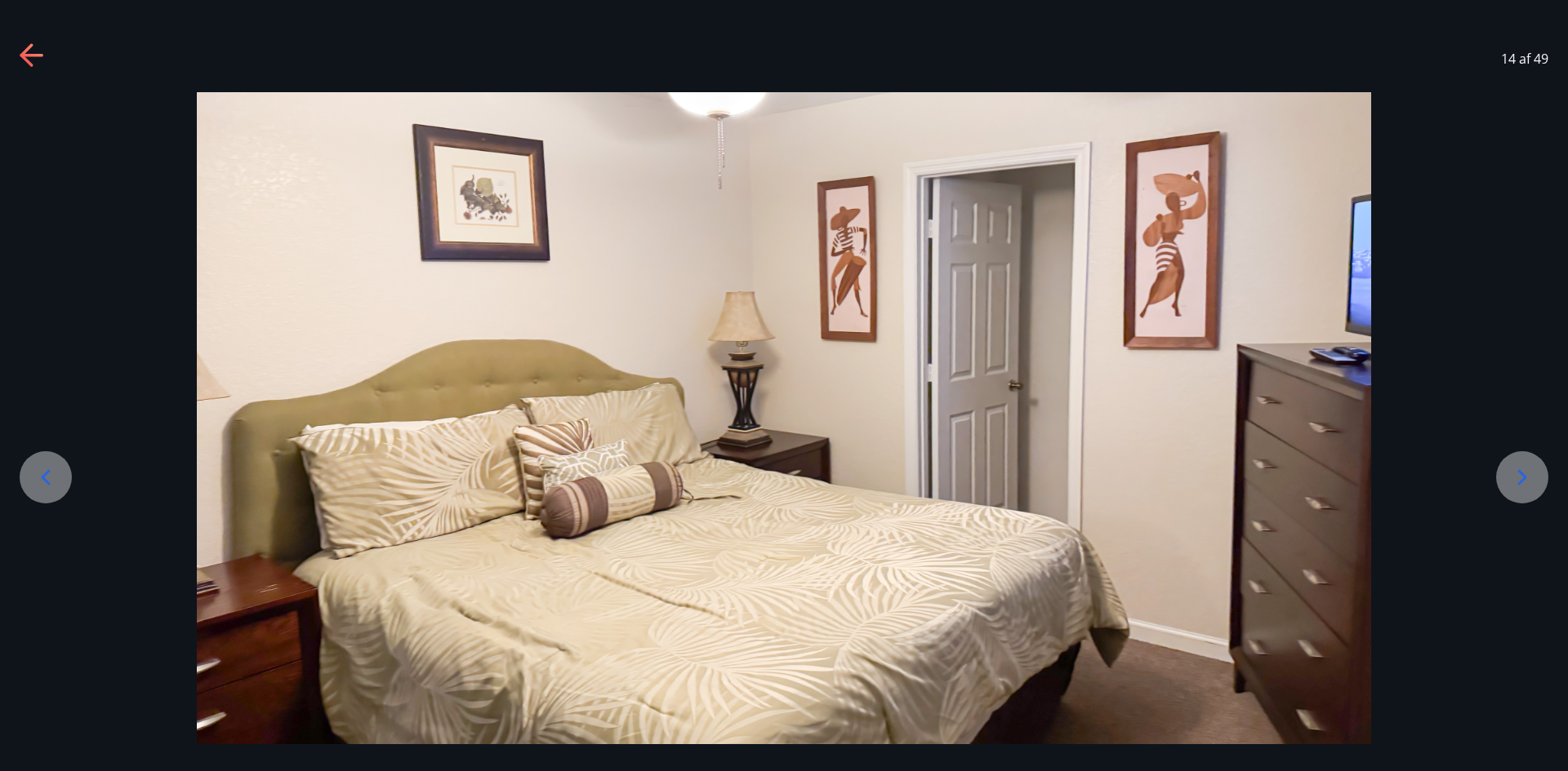
click at [1517, 475] on icon at bounding box center [1522, 477] width 27 height 27
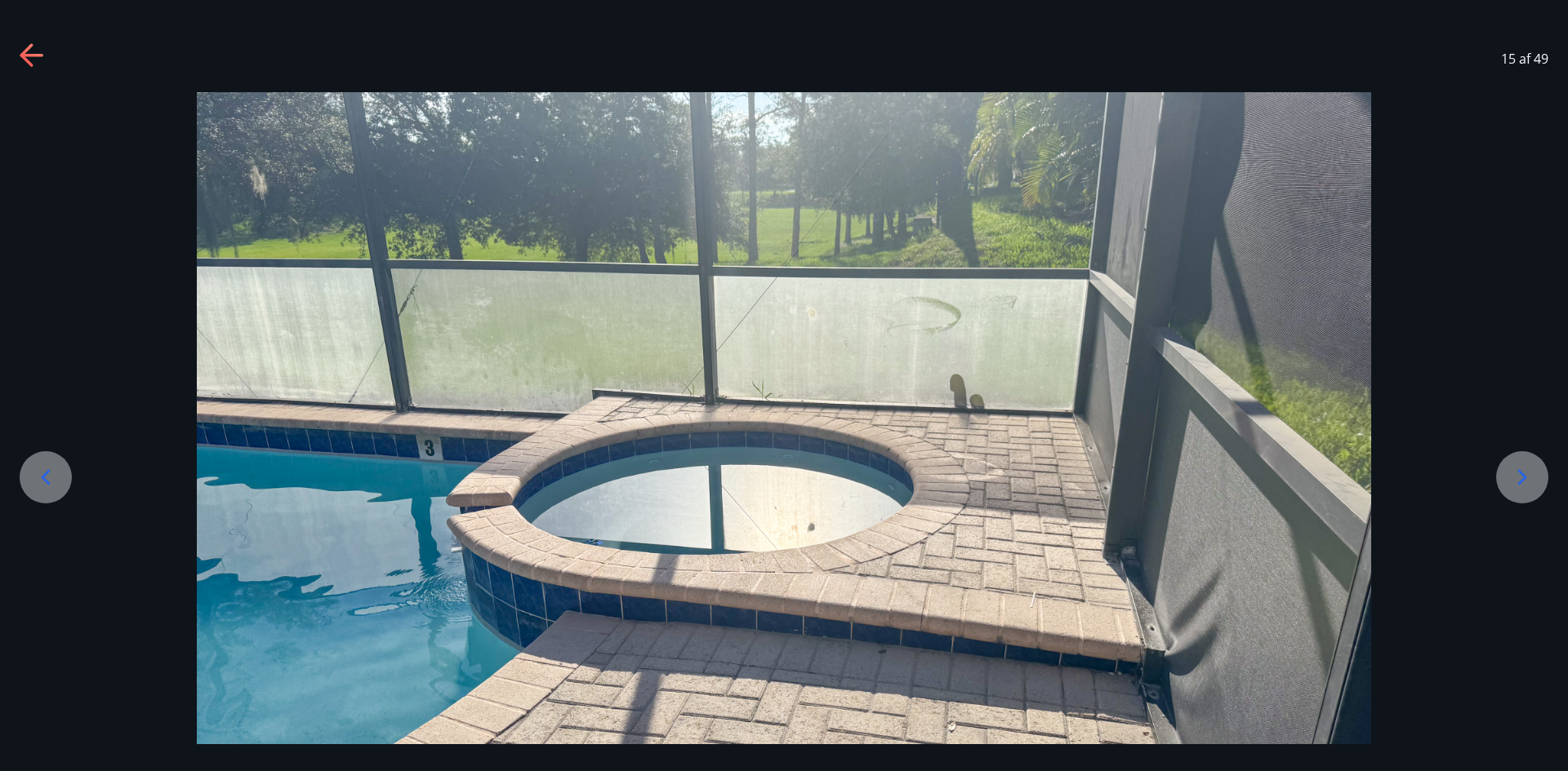
click at [1519, 475] on icon at bounding box center [1522, 477] width 27 height 27
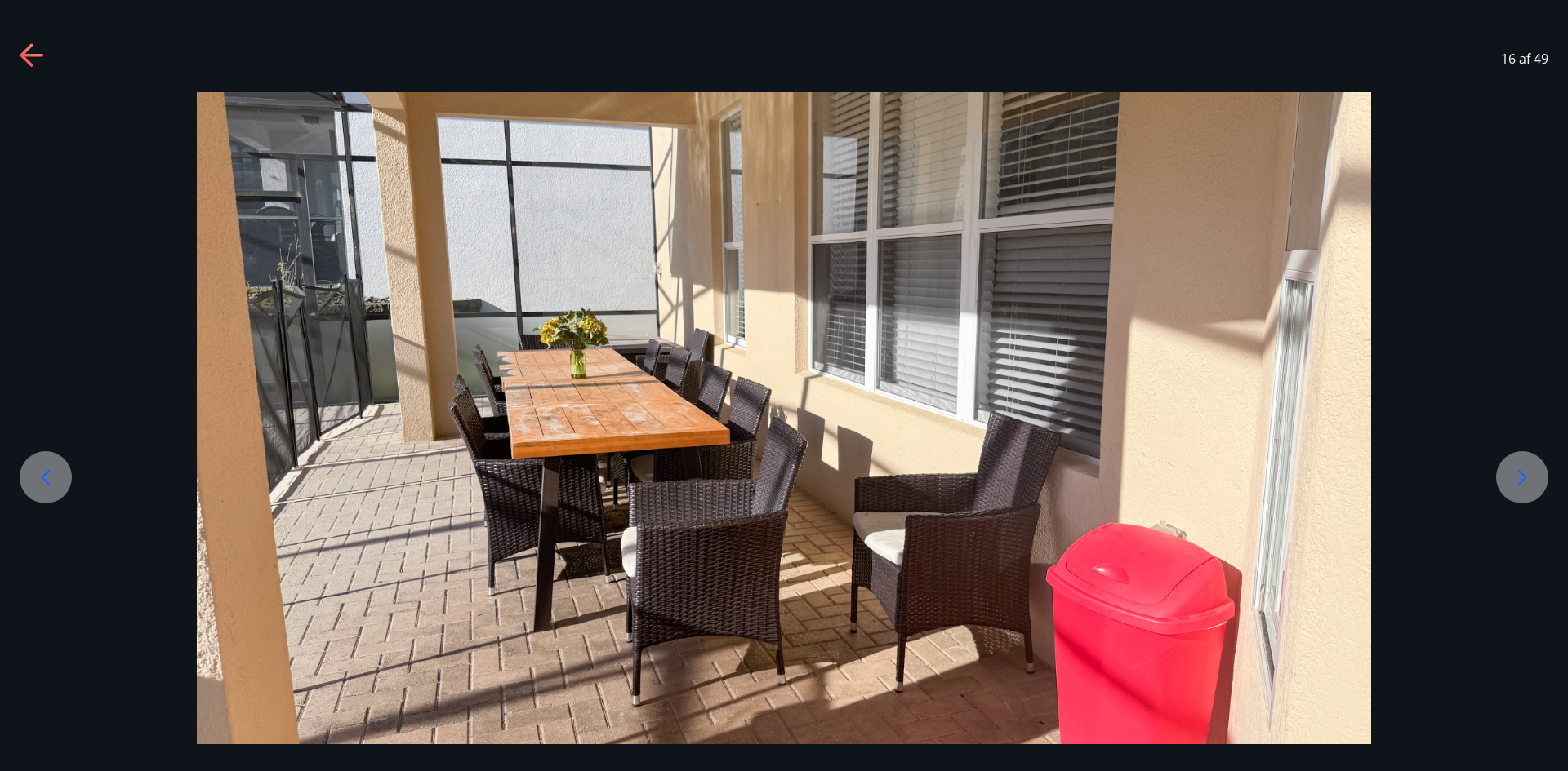
click at [1519, 475] on icon at bounding box center [1522, 477] width 27 height 27
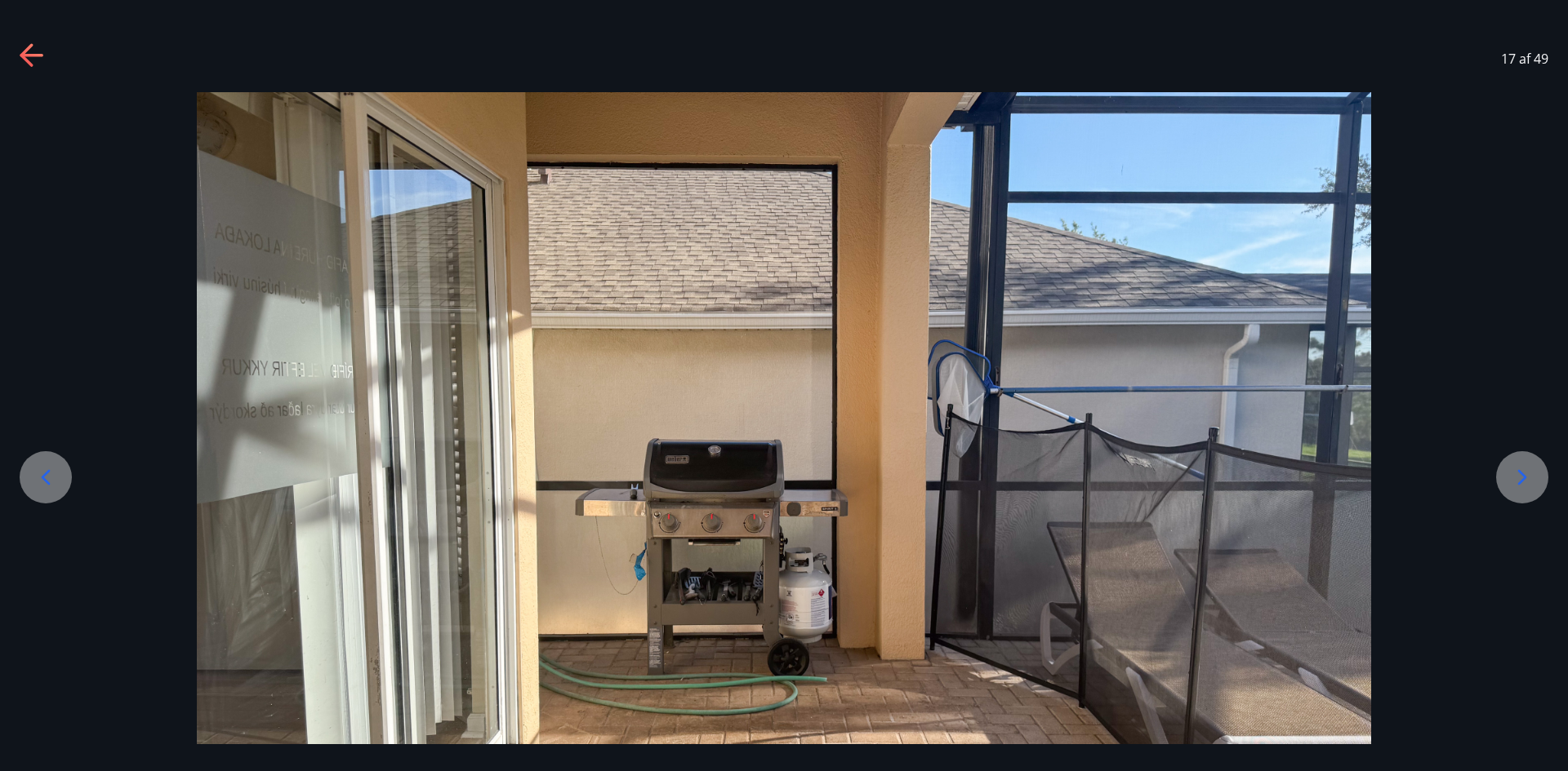
click at [1517, 471] on icon at bounding box center [1522, 477] width 27 height 27
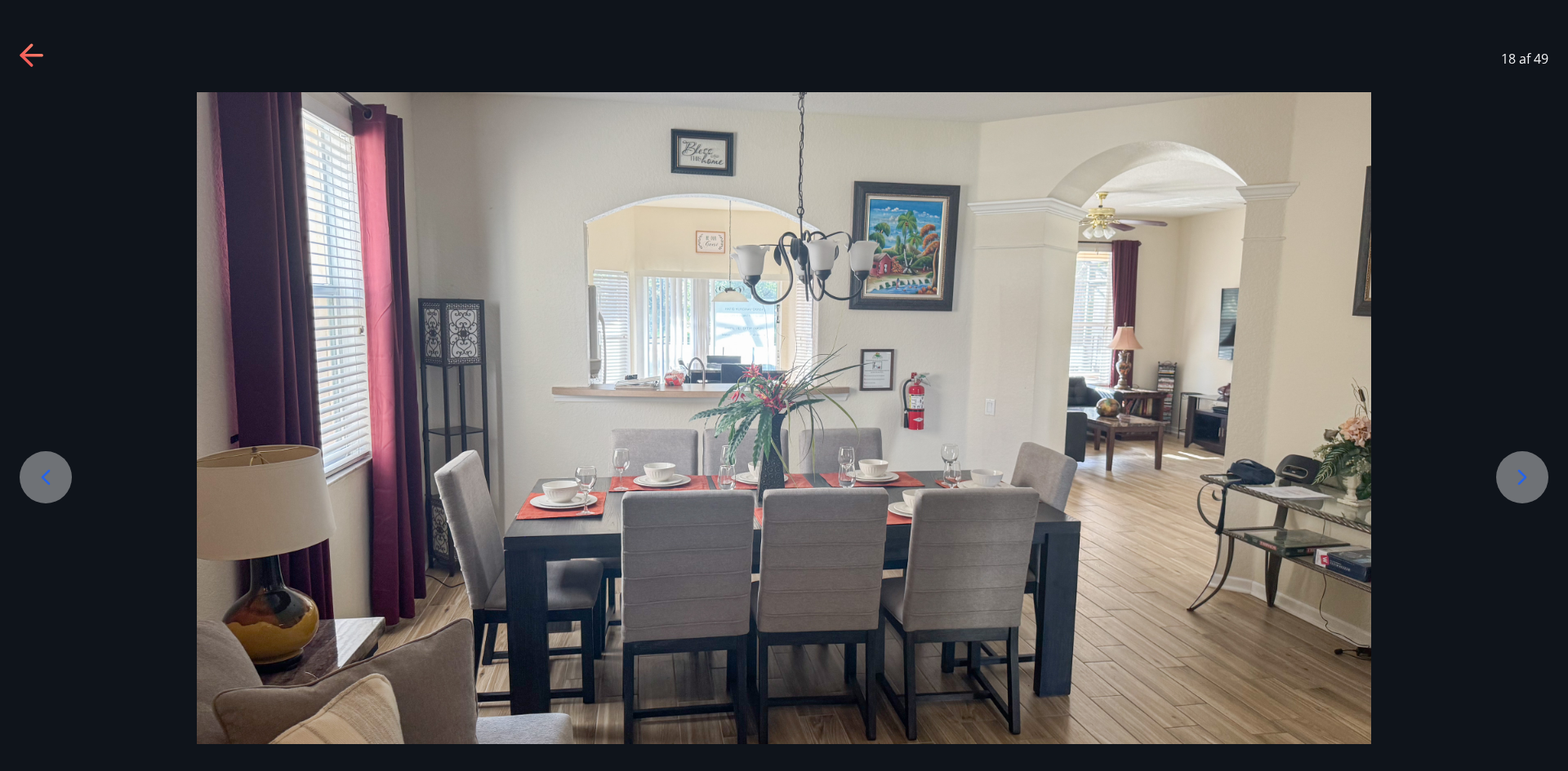
click at [1510, 468] on icon at bounding box center [1522, 477] width 27 height 27
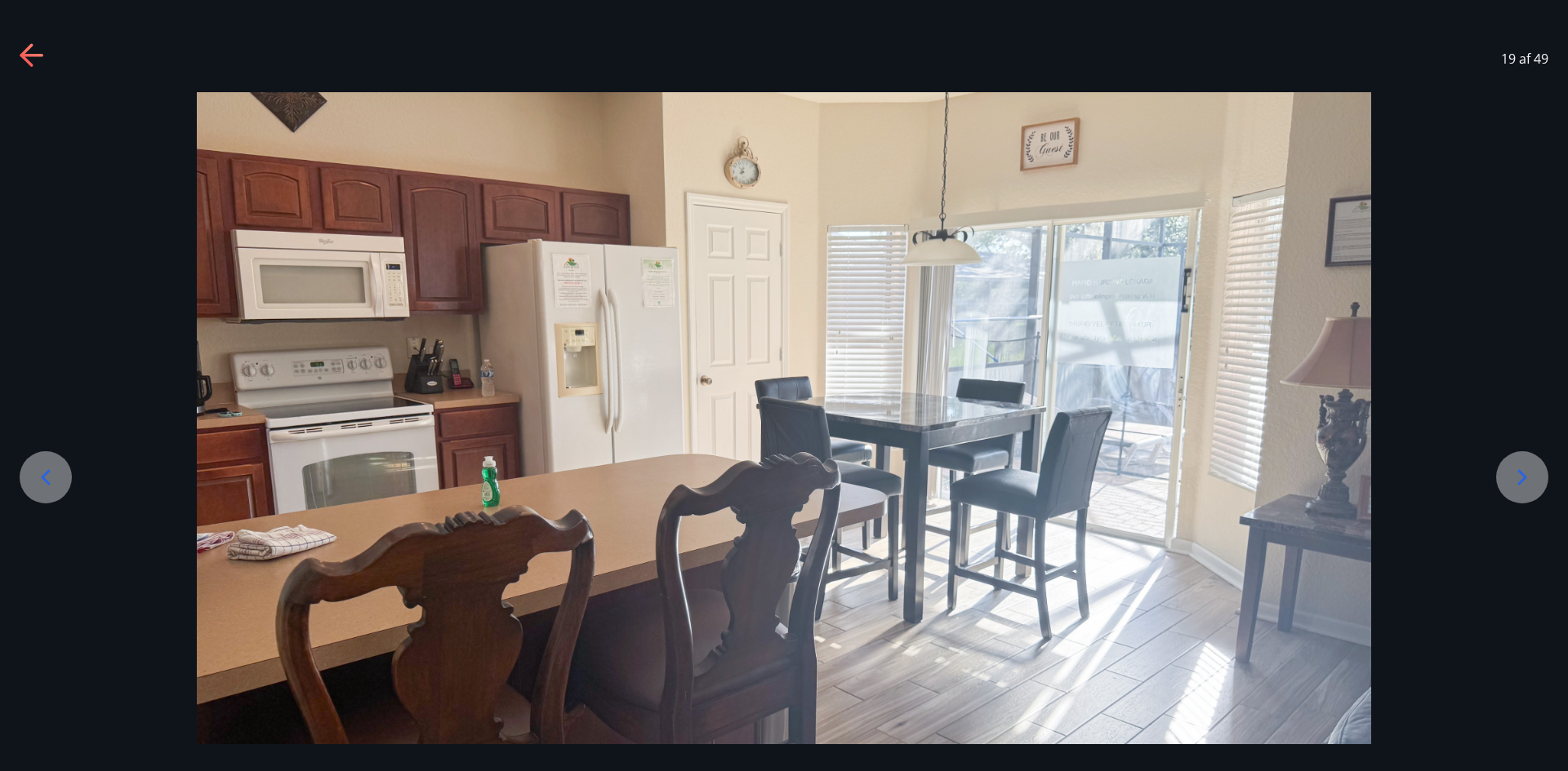
click at [1510, 468] on icon at bounding box center [1522, 477] width 27 height 27
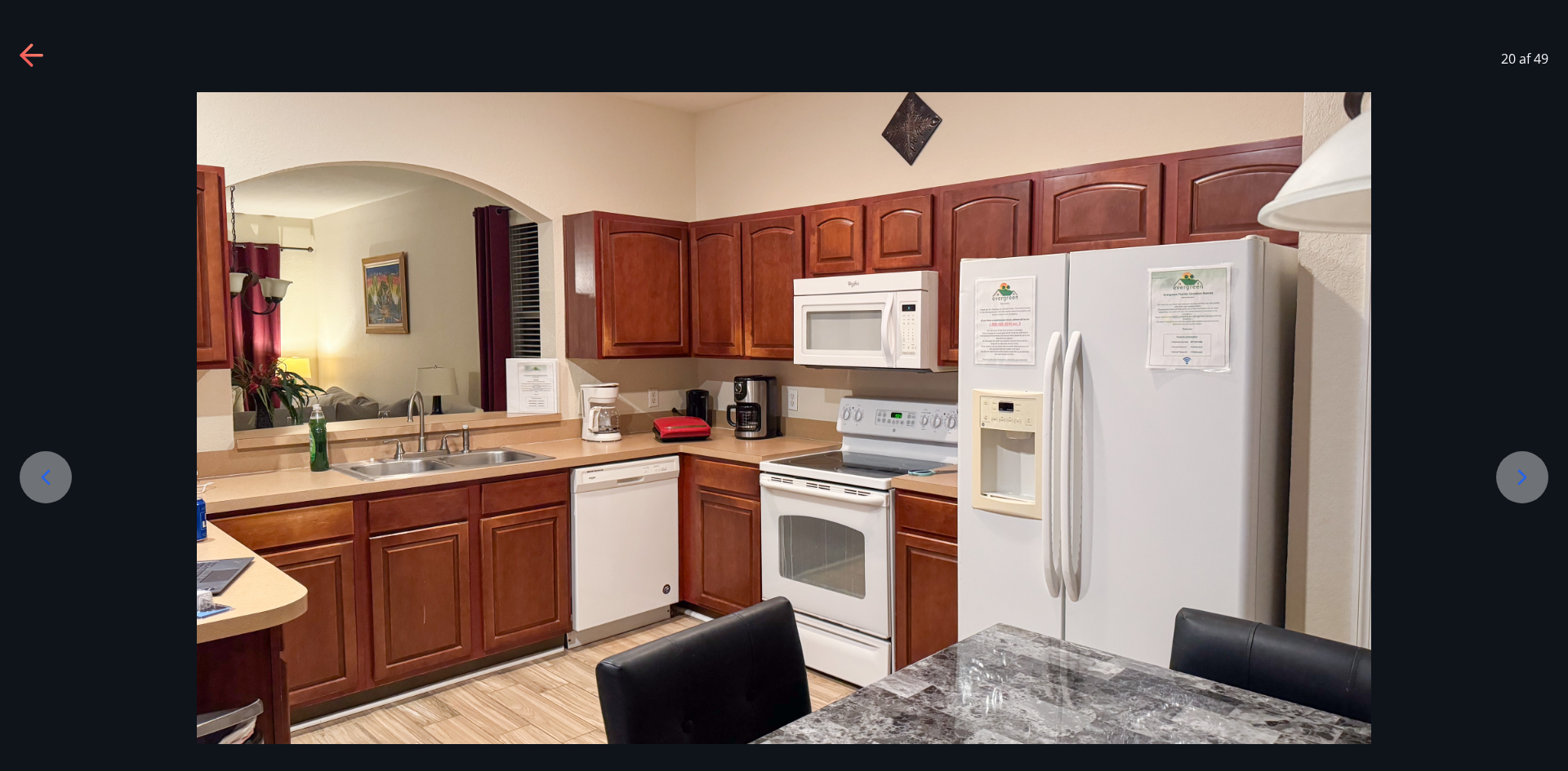
click at [1509, 468] on icon at bounding box center [1522, 477] width 27 height 27
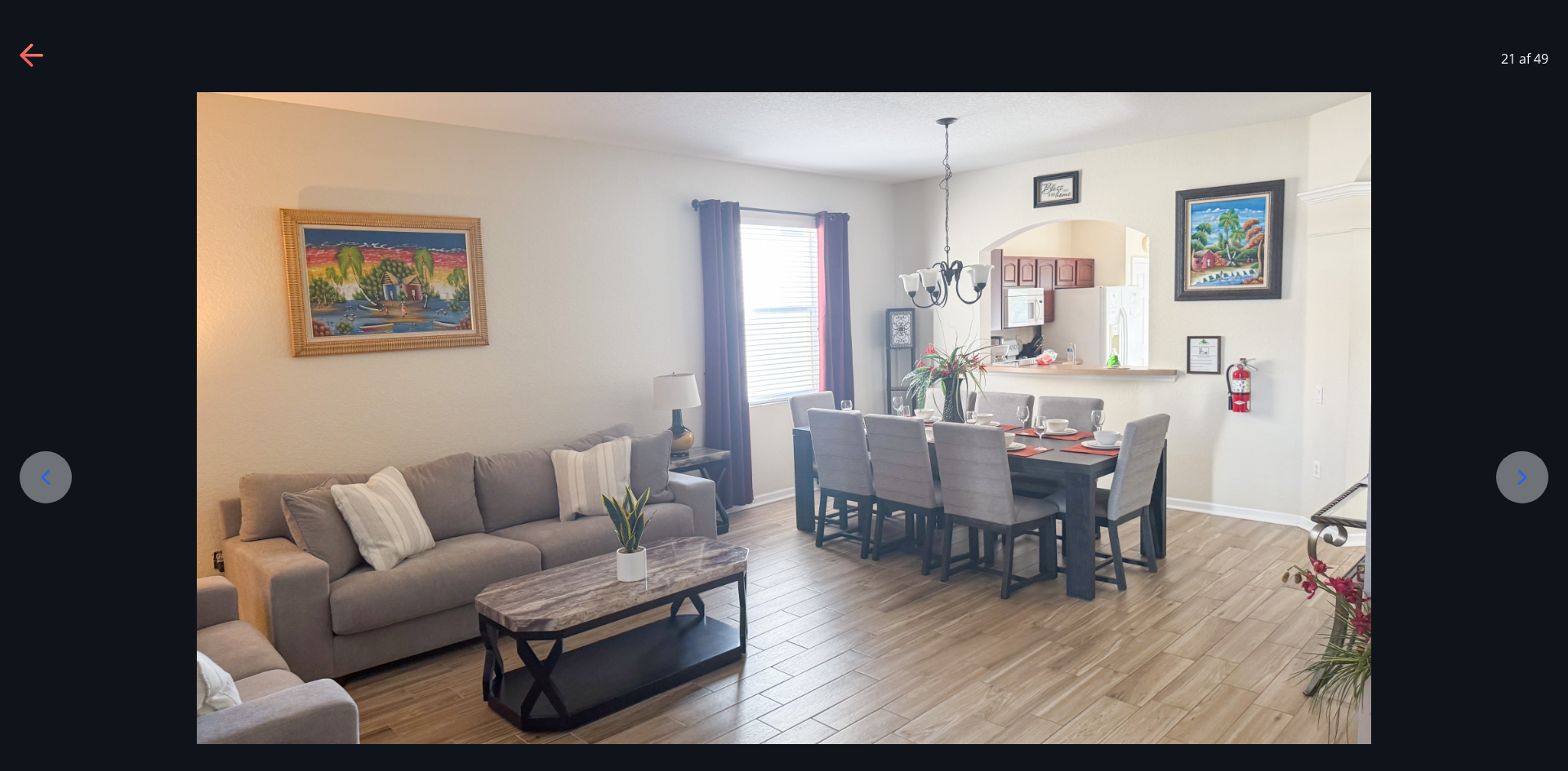
click at [1508, 469] on div at bounding box center [1522, 477] width 52 height 52
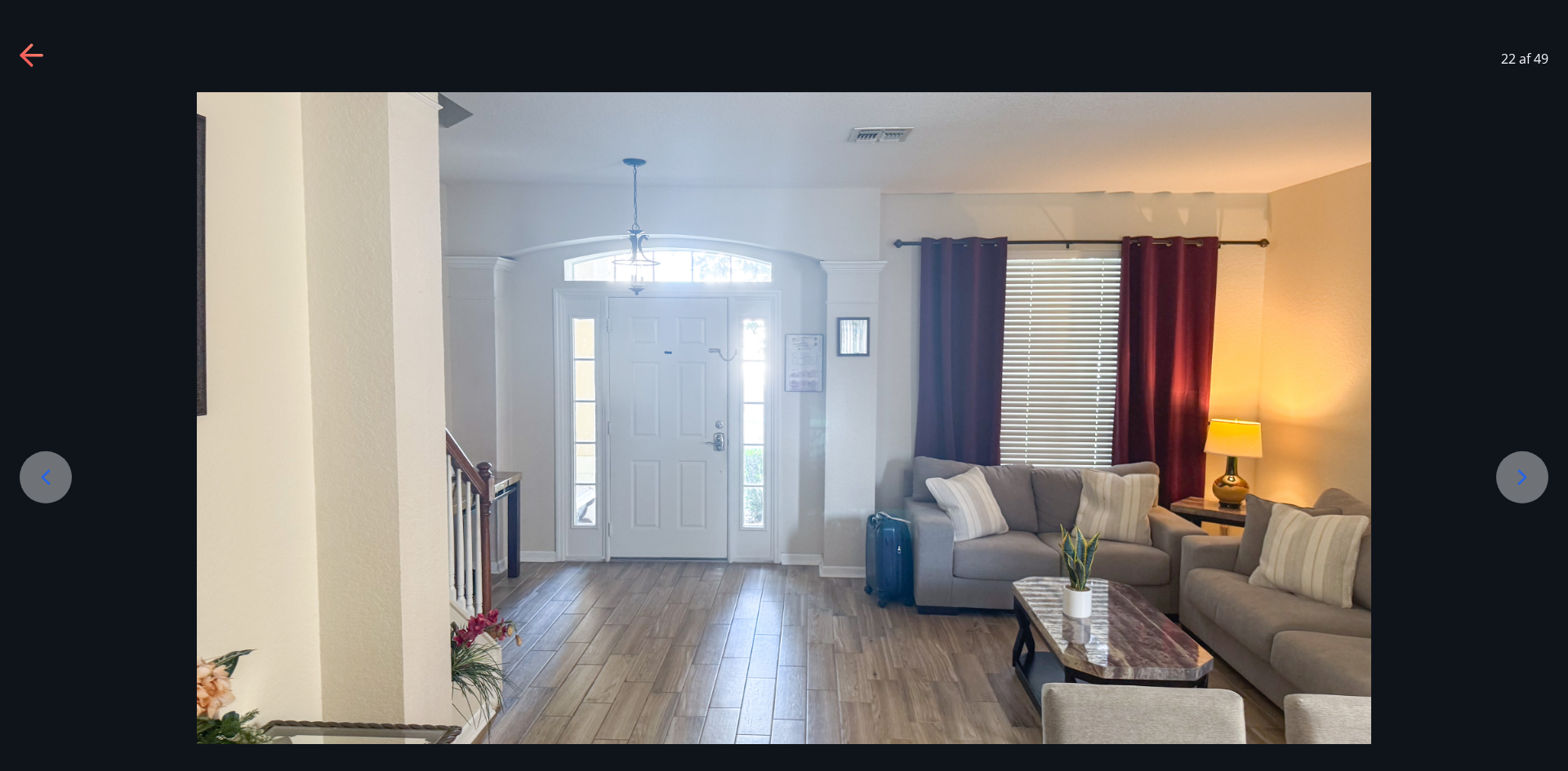
click at [1508, 469] on div at bounding box center [1522, 477] width 52 height 52
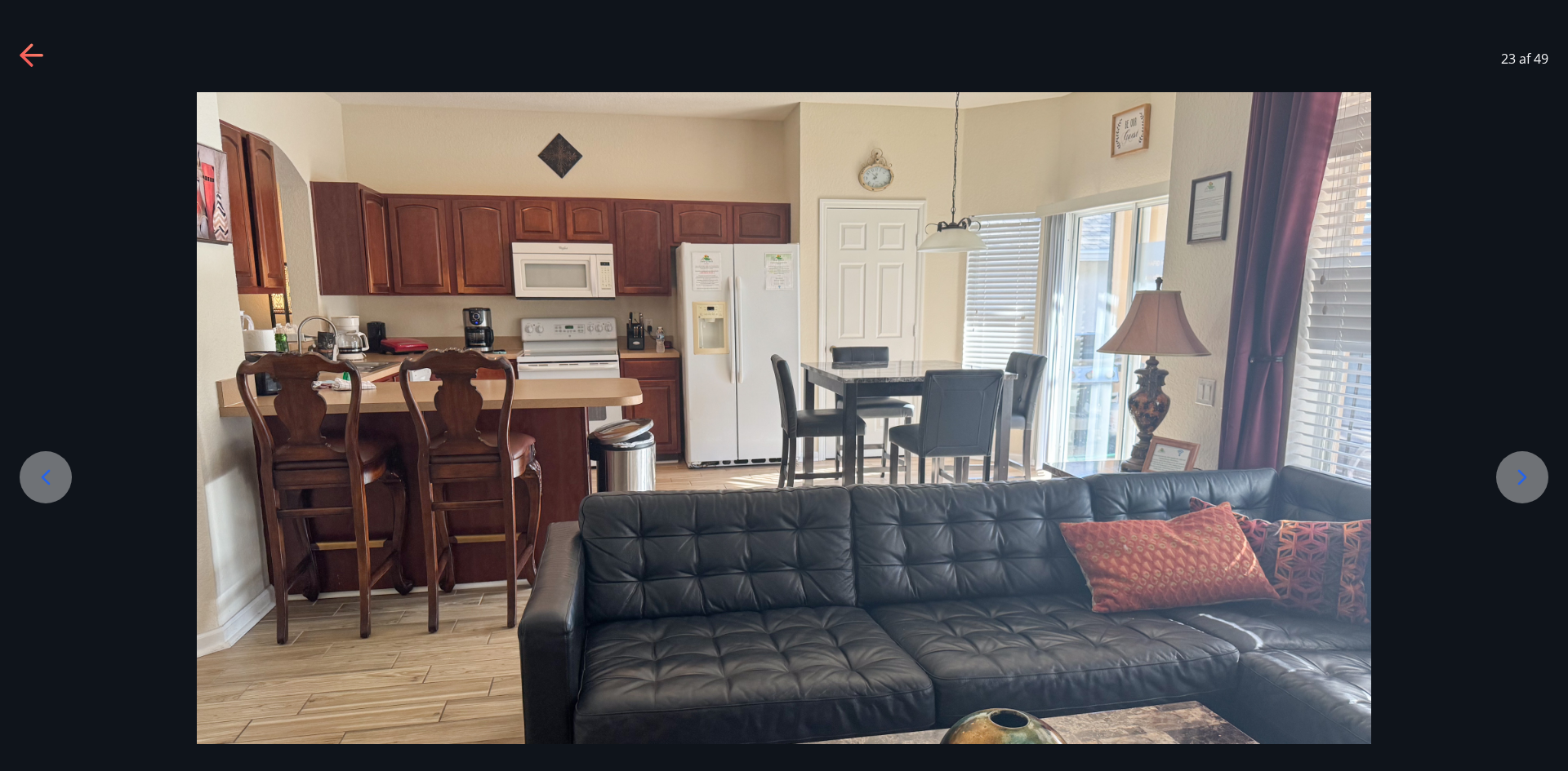
click at [1508, 471] on div at bounding box center [1522, 477] width 52 height 52
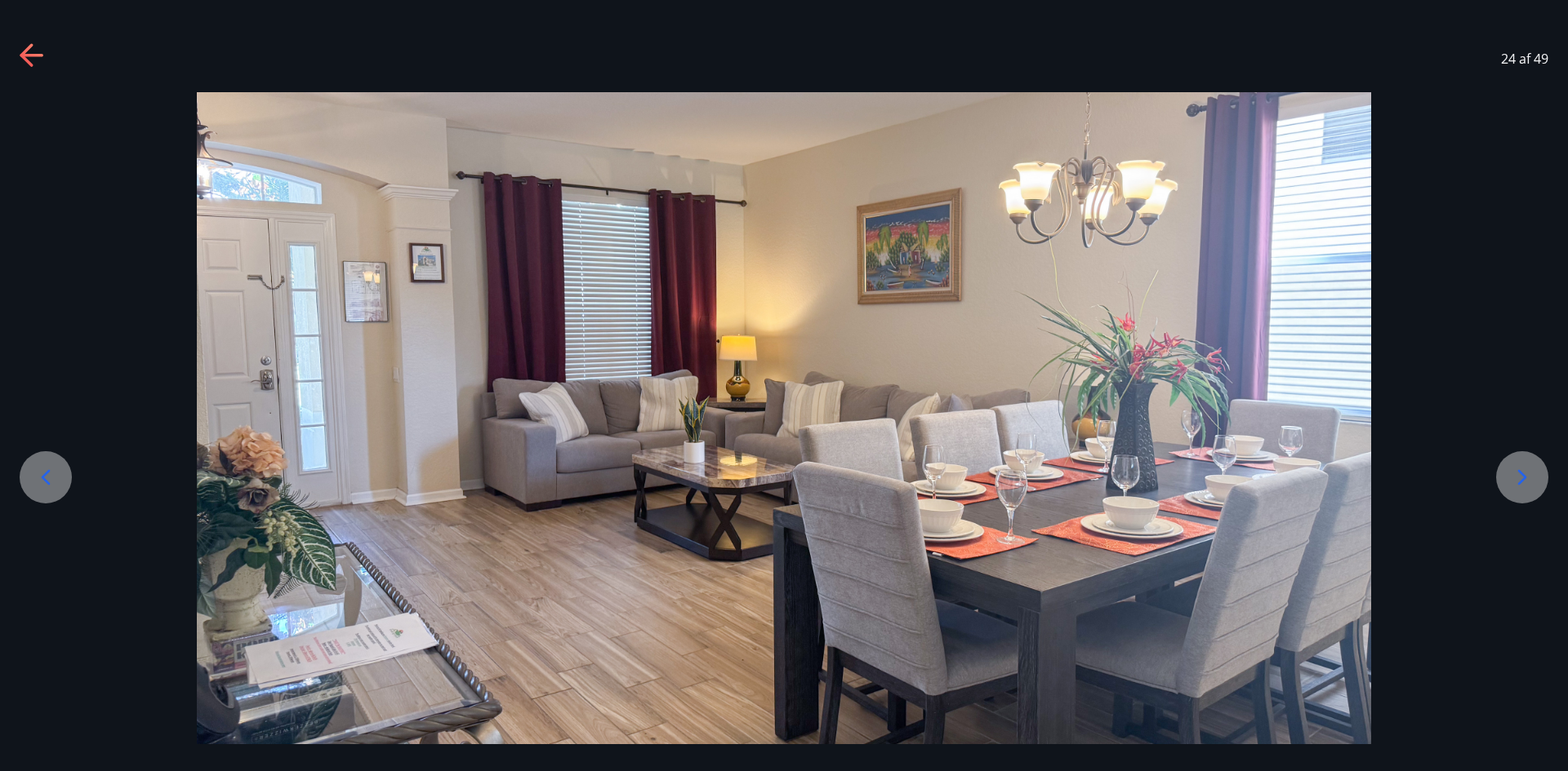
click at [1508, 472] on div at bounding box center [1522, 477] width 52 height 52
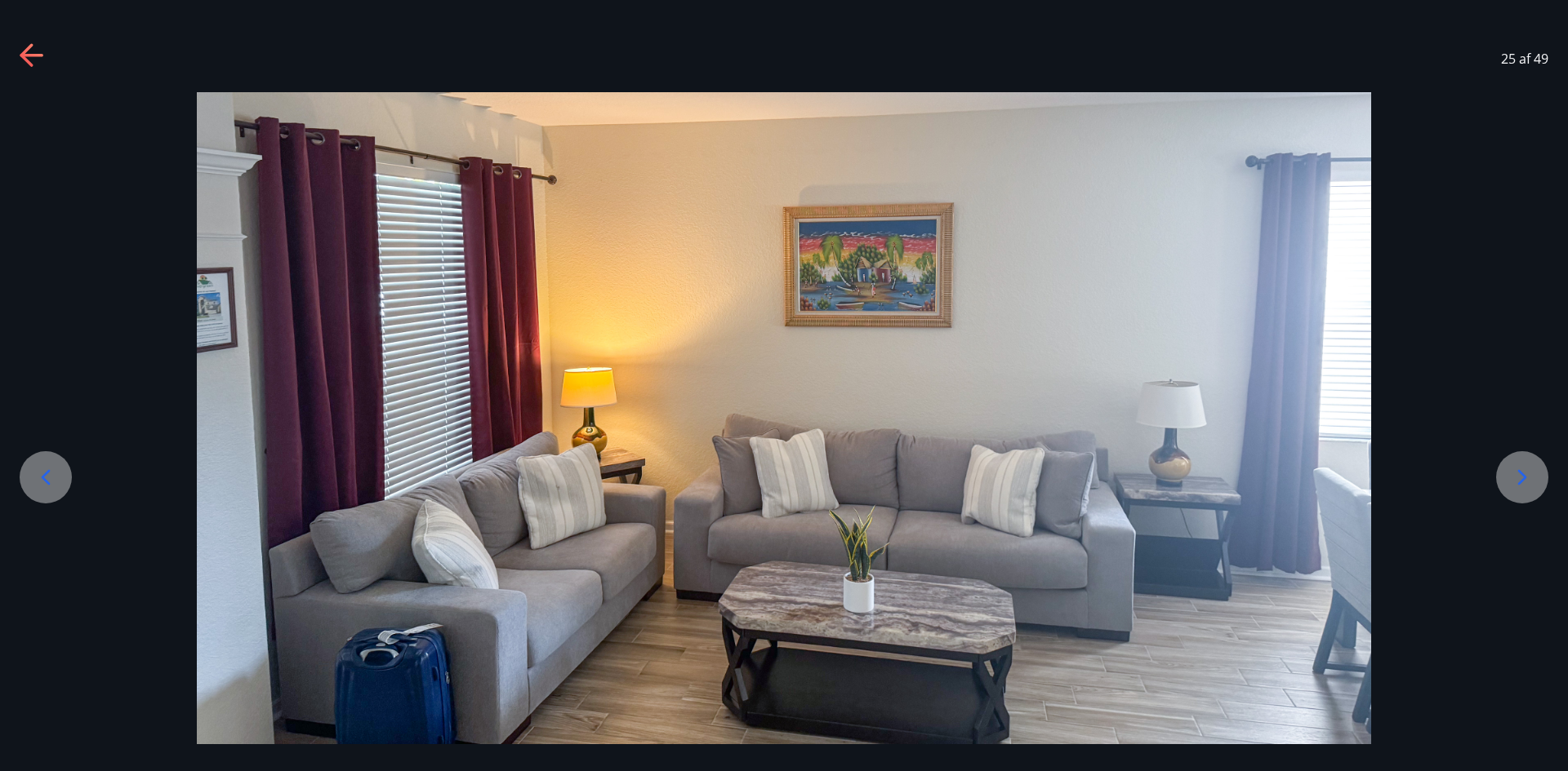
click at [1508, 472] on div at bounding box center [1522, 477] width 52 height 52
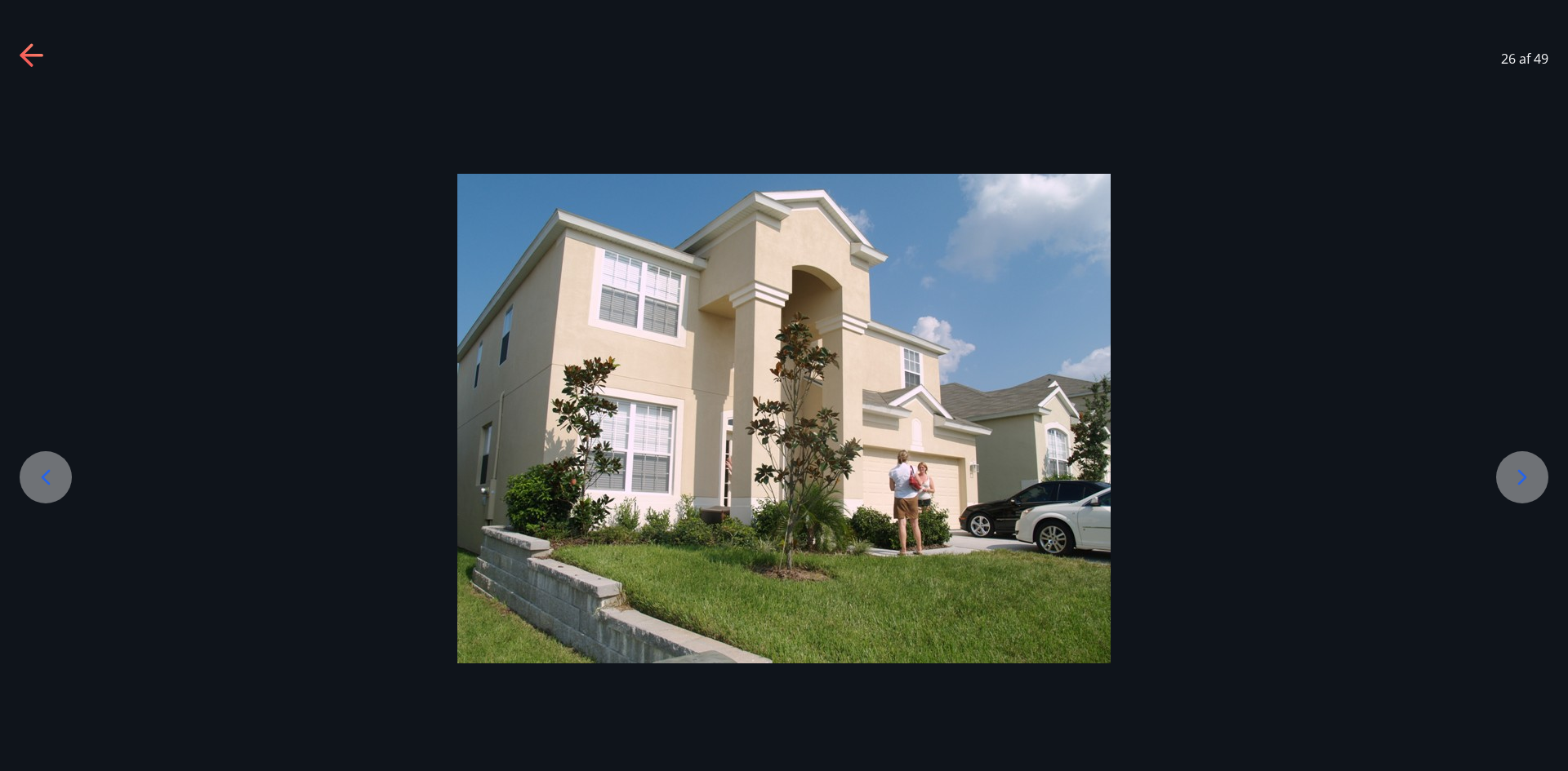
click at [1508, 472] on div at bounding box center [1522, 477] width 52 height 52
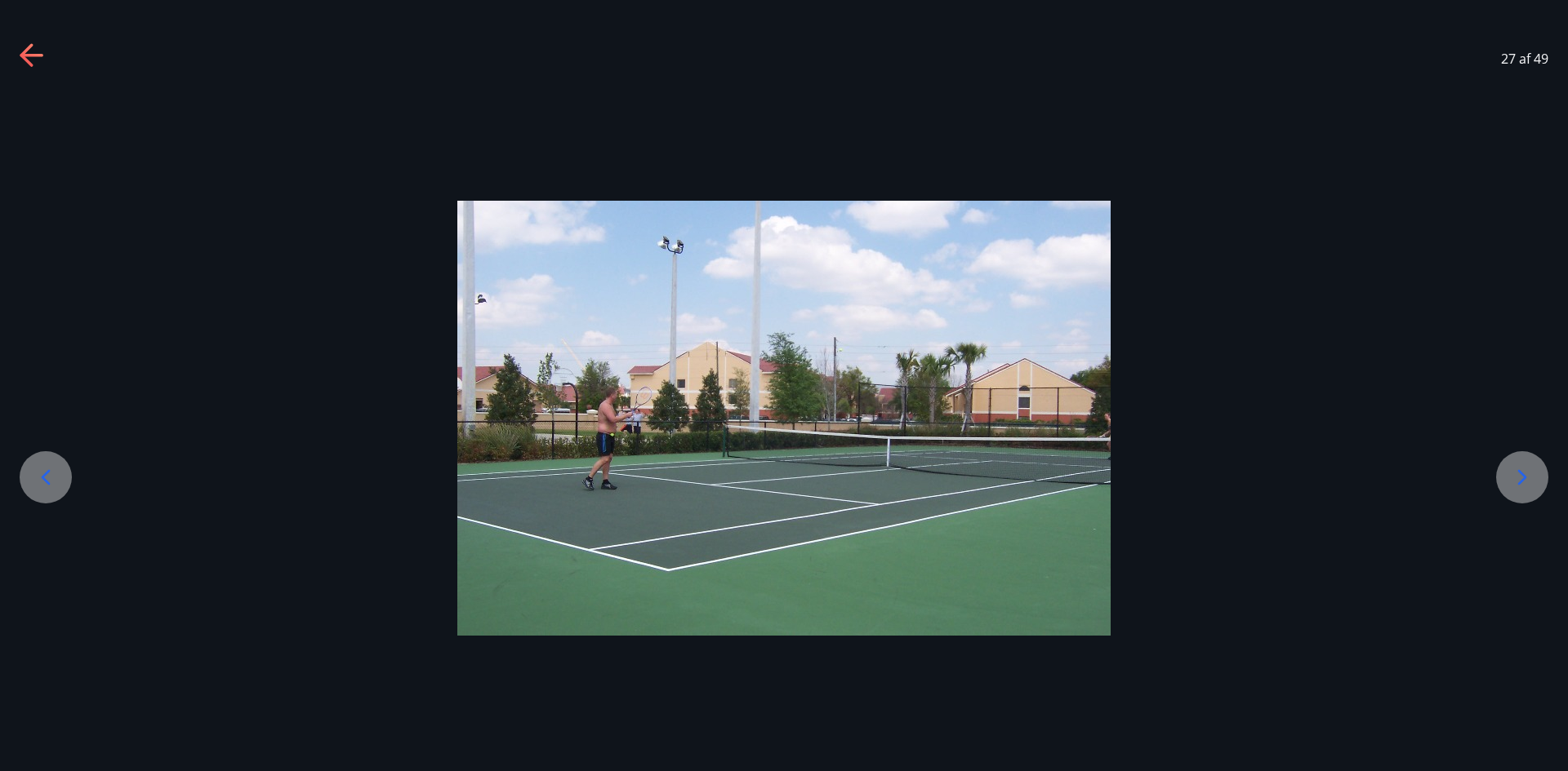
click at [1508, 472] on div at bounding box center [1522, 477] width 52 height 52
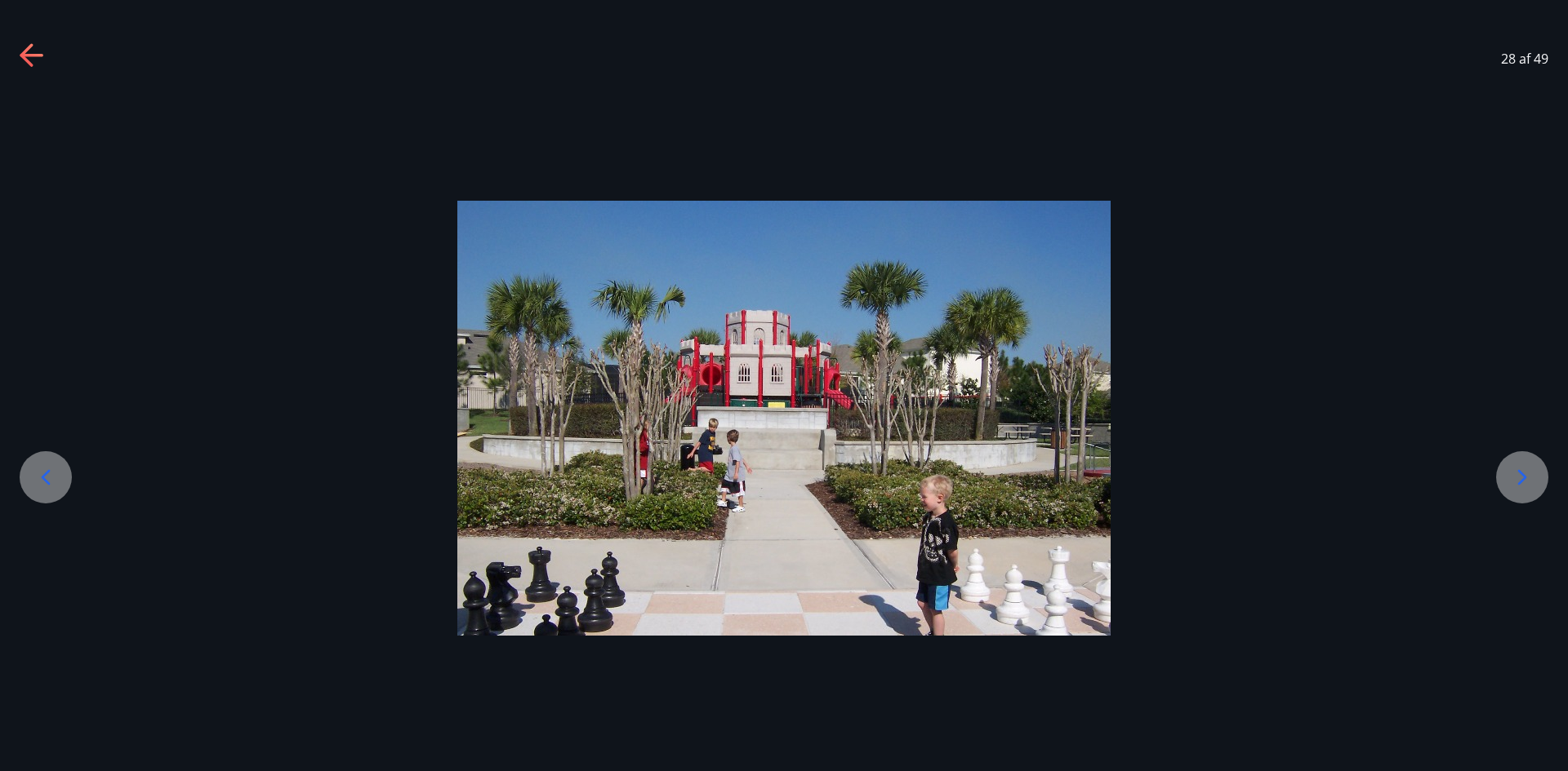
click at [1508, 472] on div at bounding box center [1522, 477] width 52 height 52
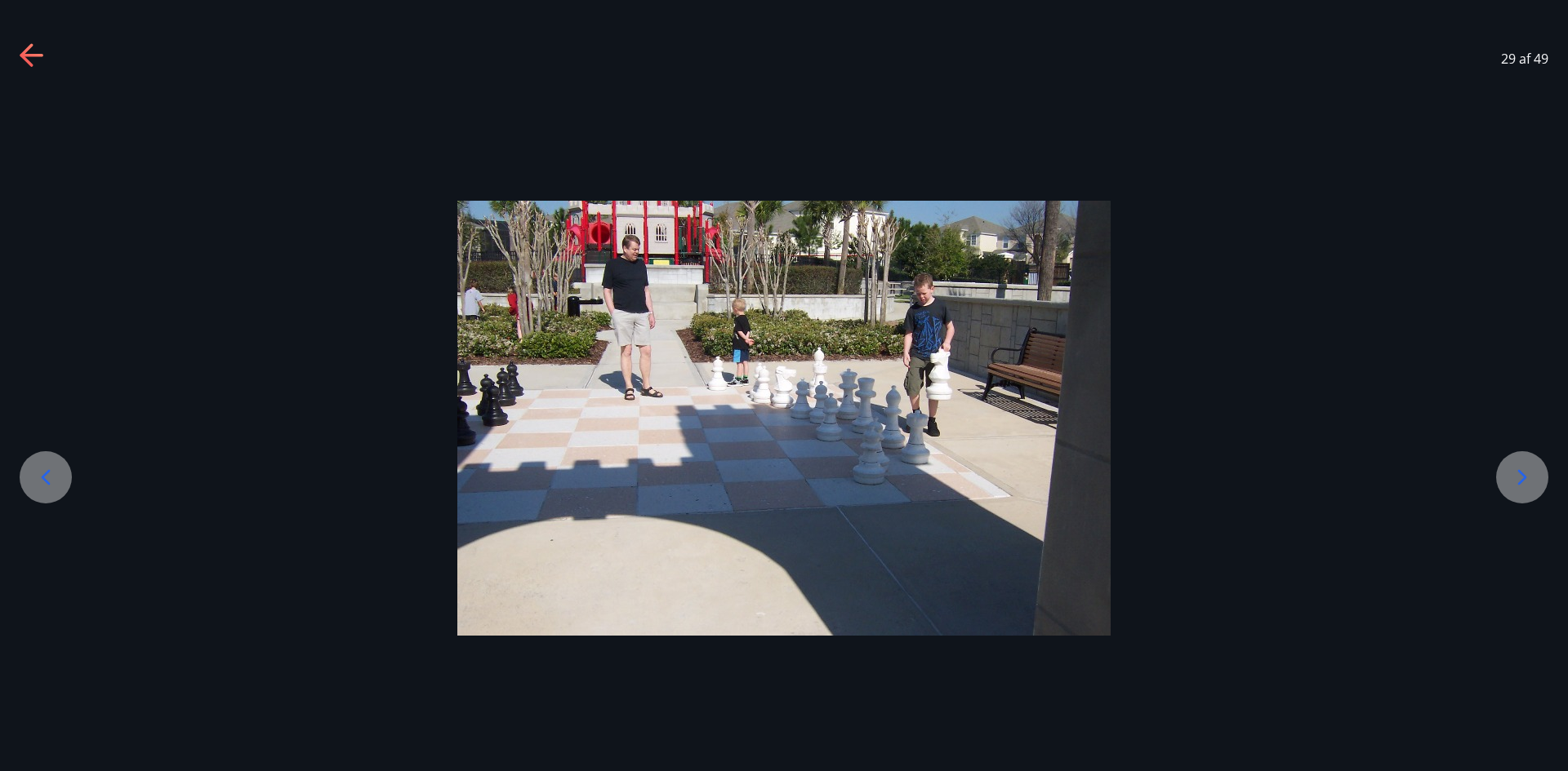
click at [1508, 476] on div at bounding box center [1522, 477] width 52 height 52
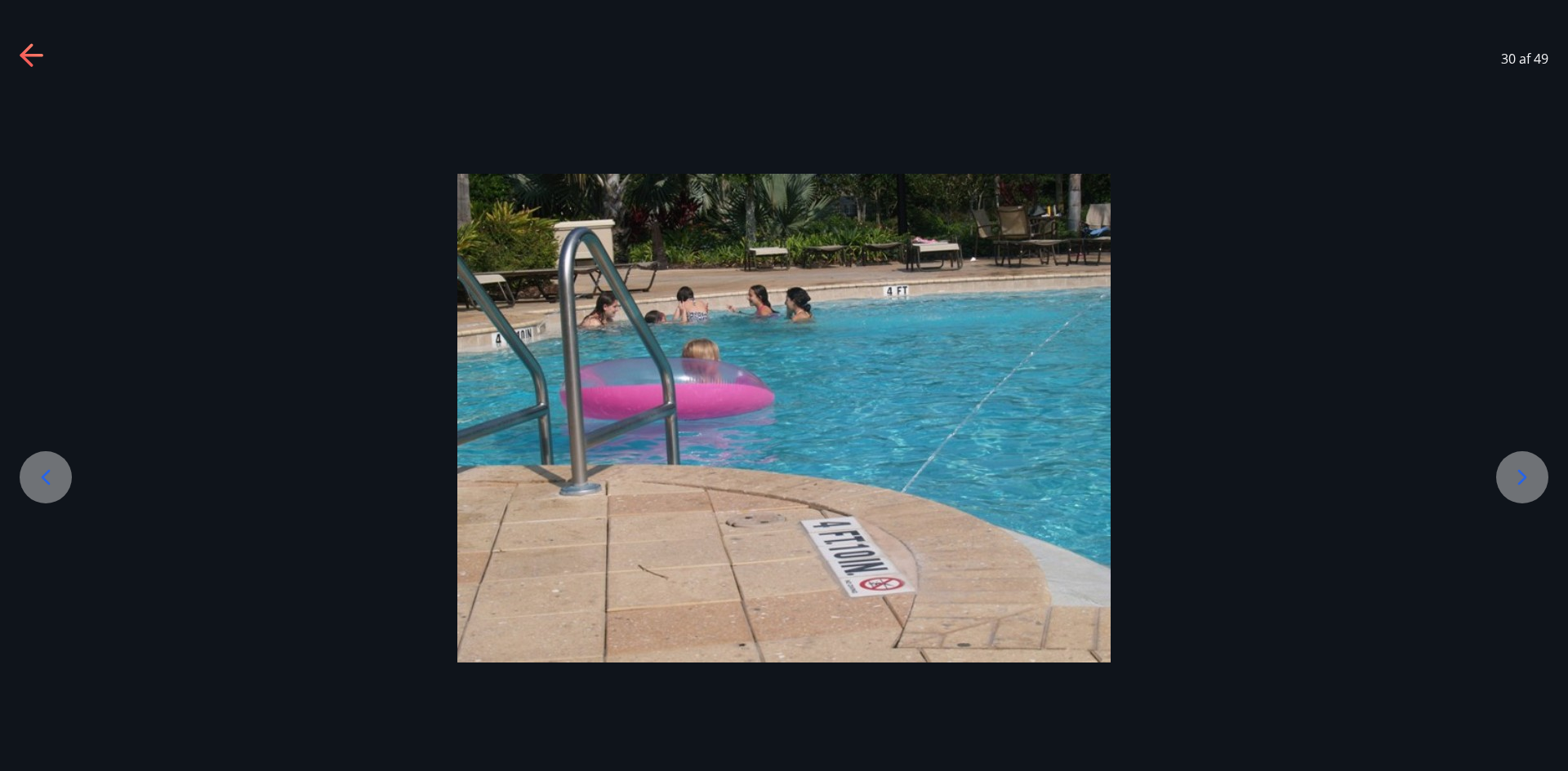
click at [1508, 476] on div at bounding box center [1522, 477] width 52 height 52
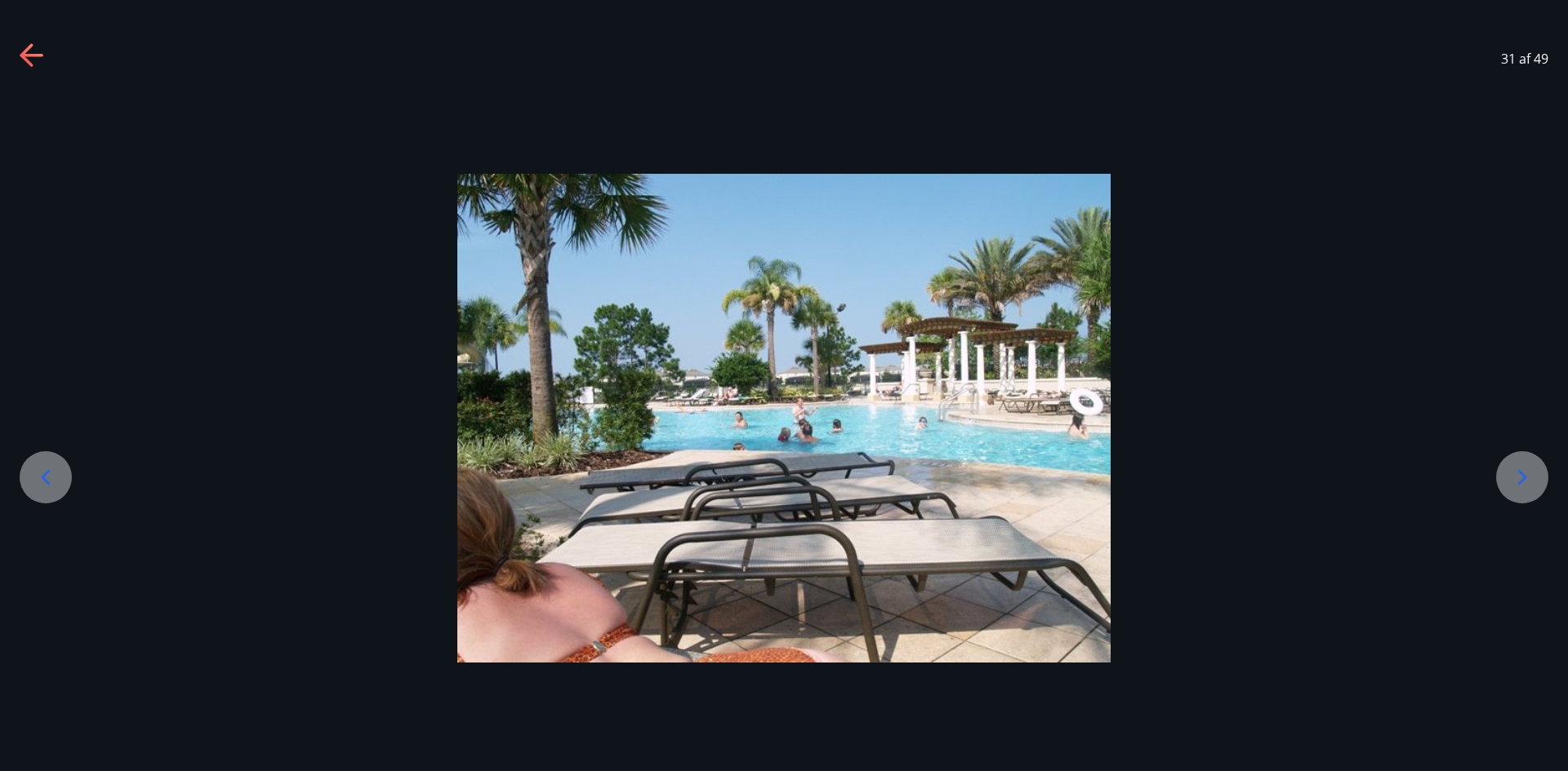
click at [1506, 480] on div at bounding box center [1522, 477] width 52 height 52
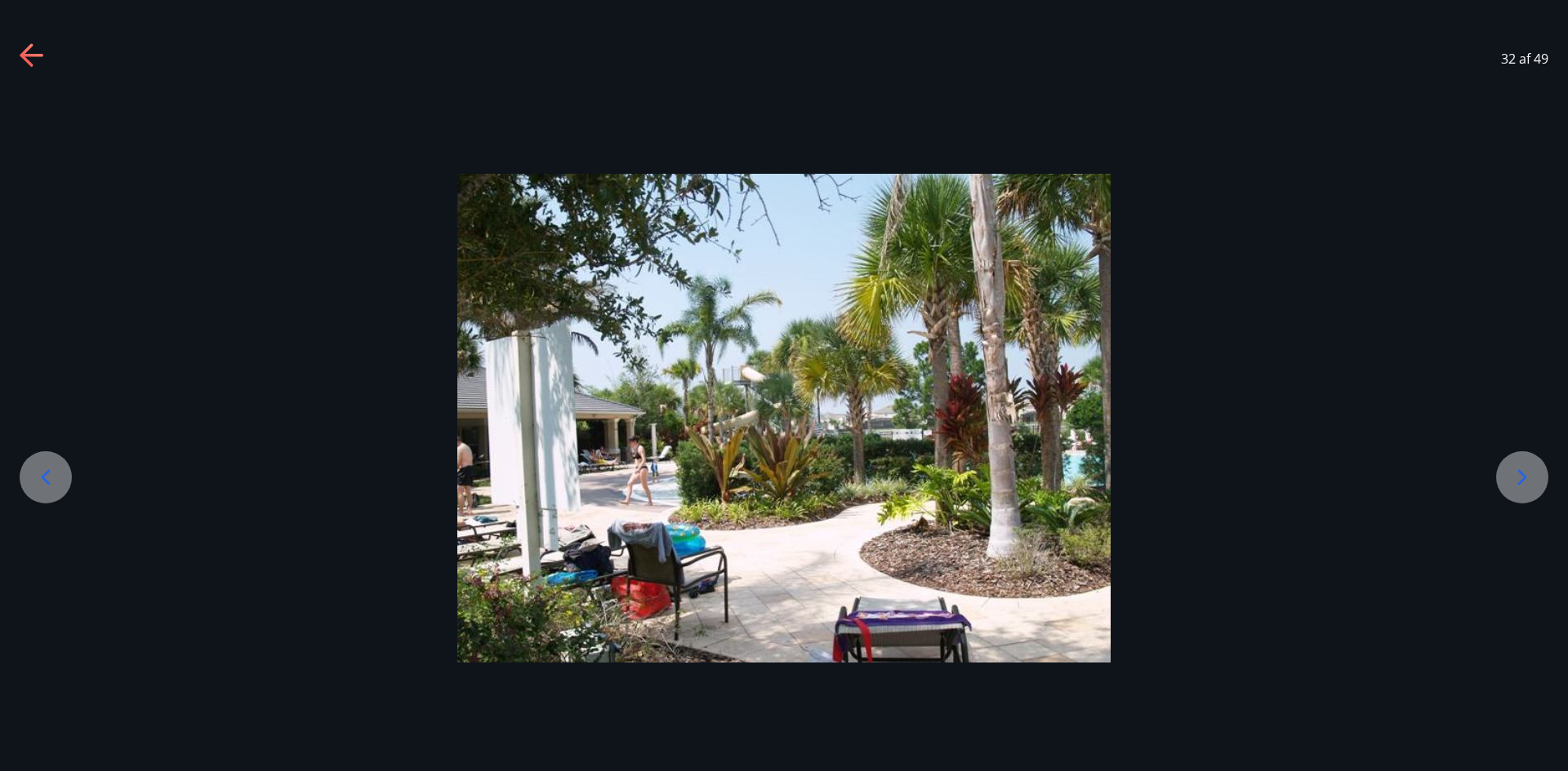
click at [1506, 480] on div at bounding box center [1522, 477] width 52 height 52
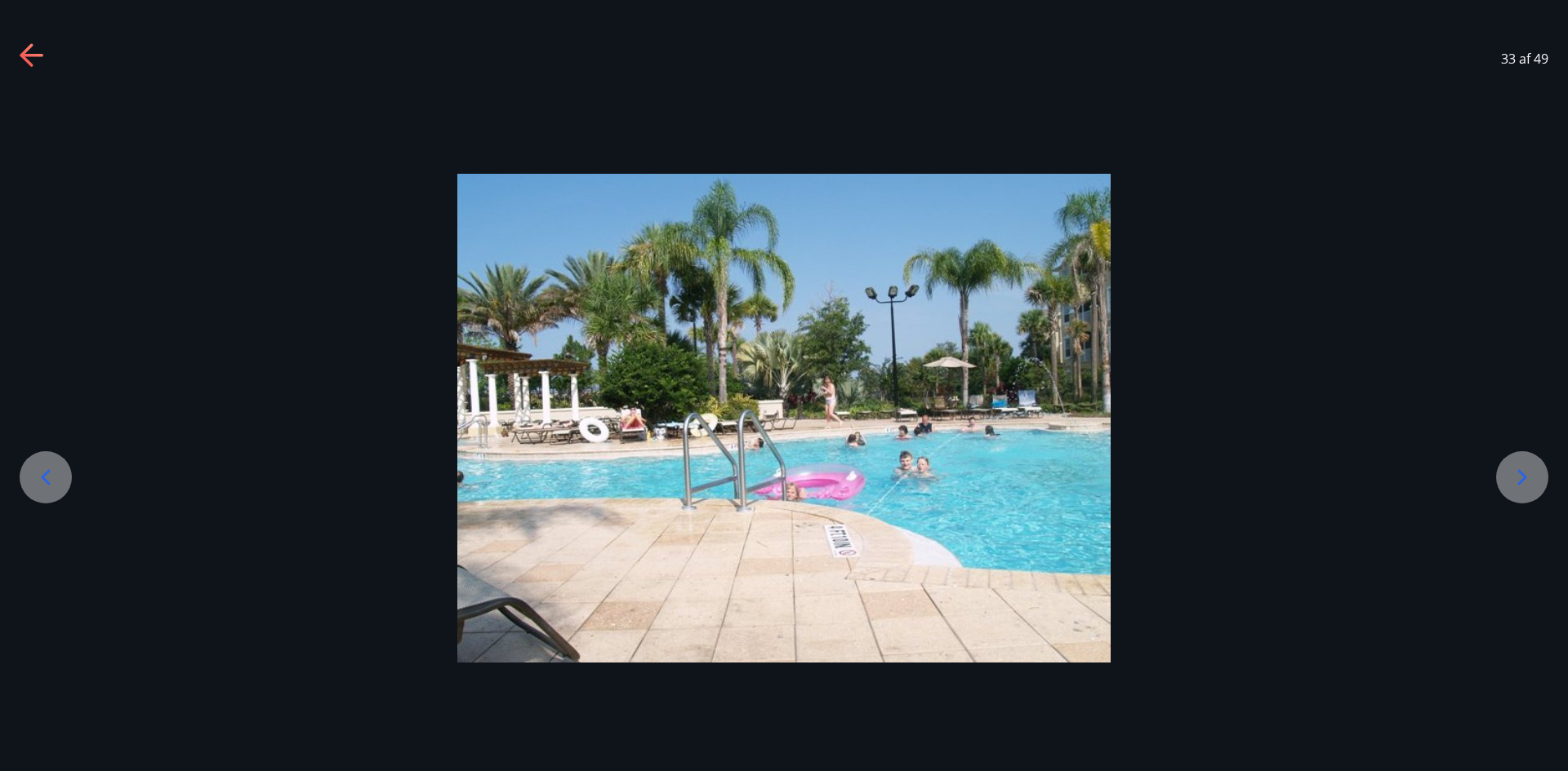
click at [1506, 480] on div at bounding box center [1522, 477] width 52 height 52
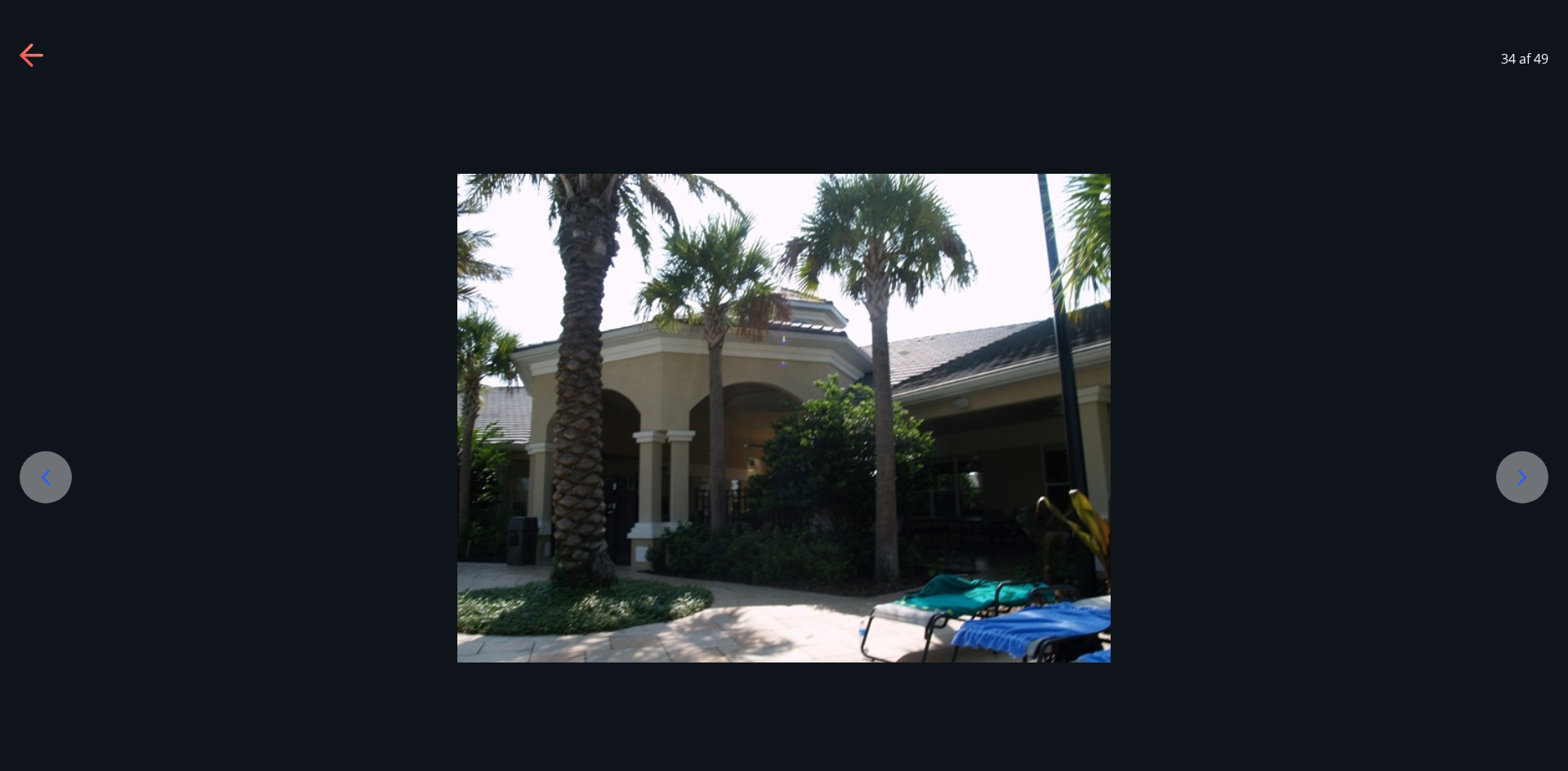
click at [1506, 480] on div at bounding box center [1522, 477] width 52 height 52
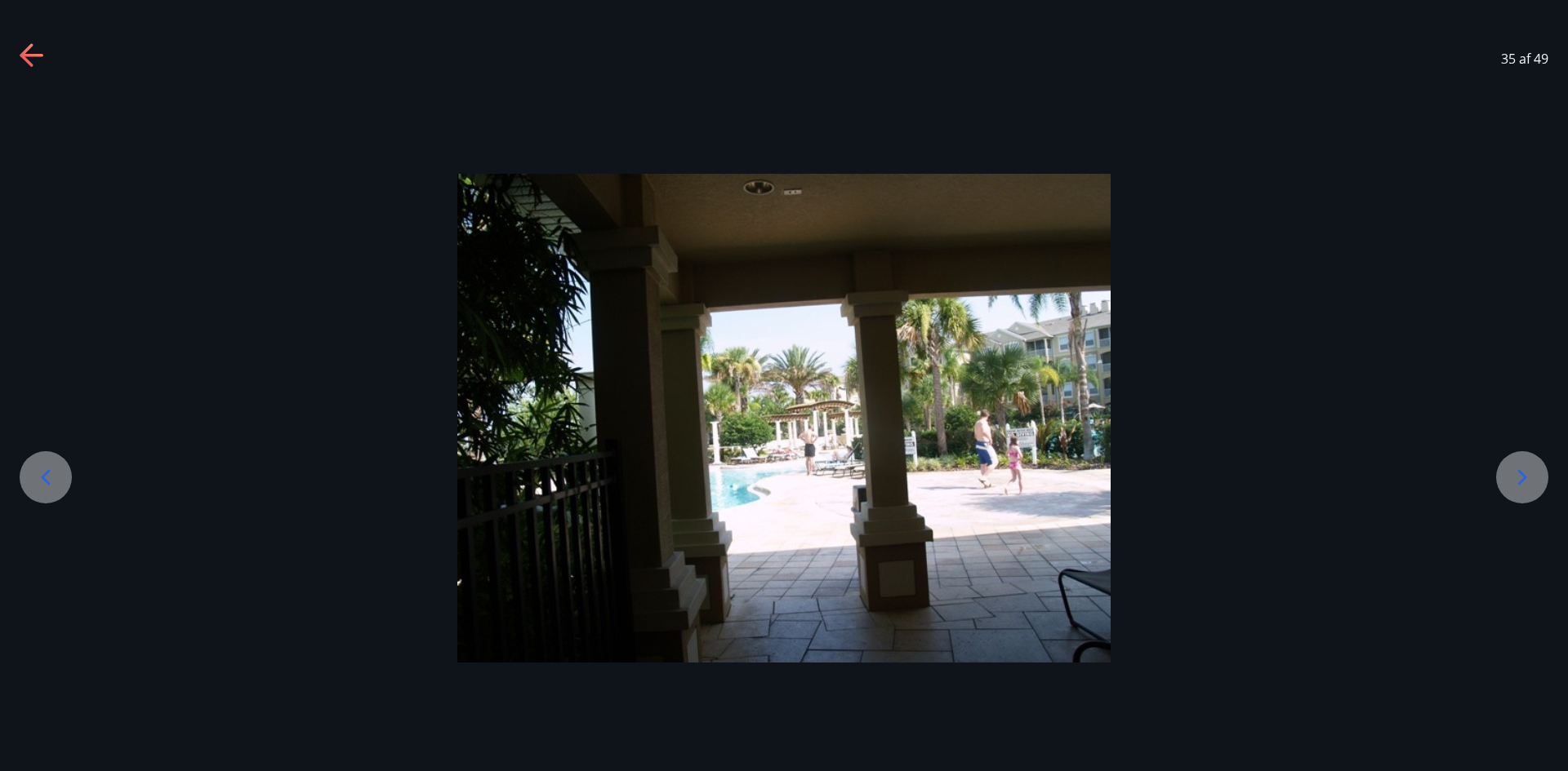
click at [1506, 481] on div at bounding box center [1522, 477] width 52 height 52
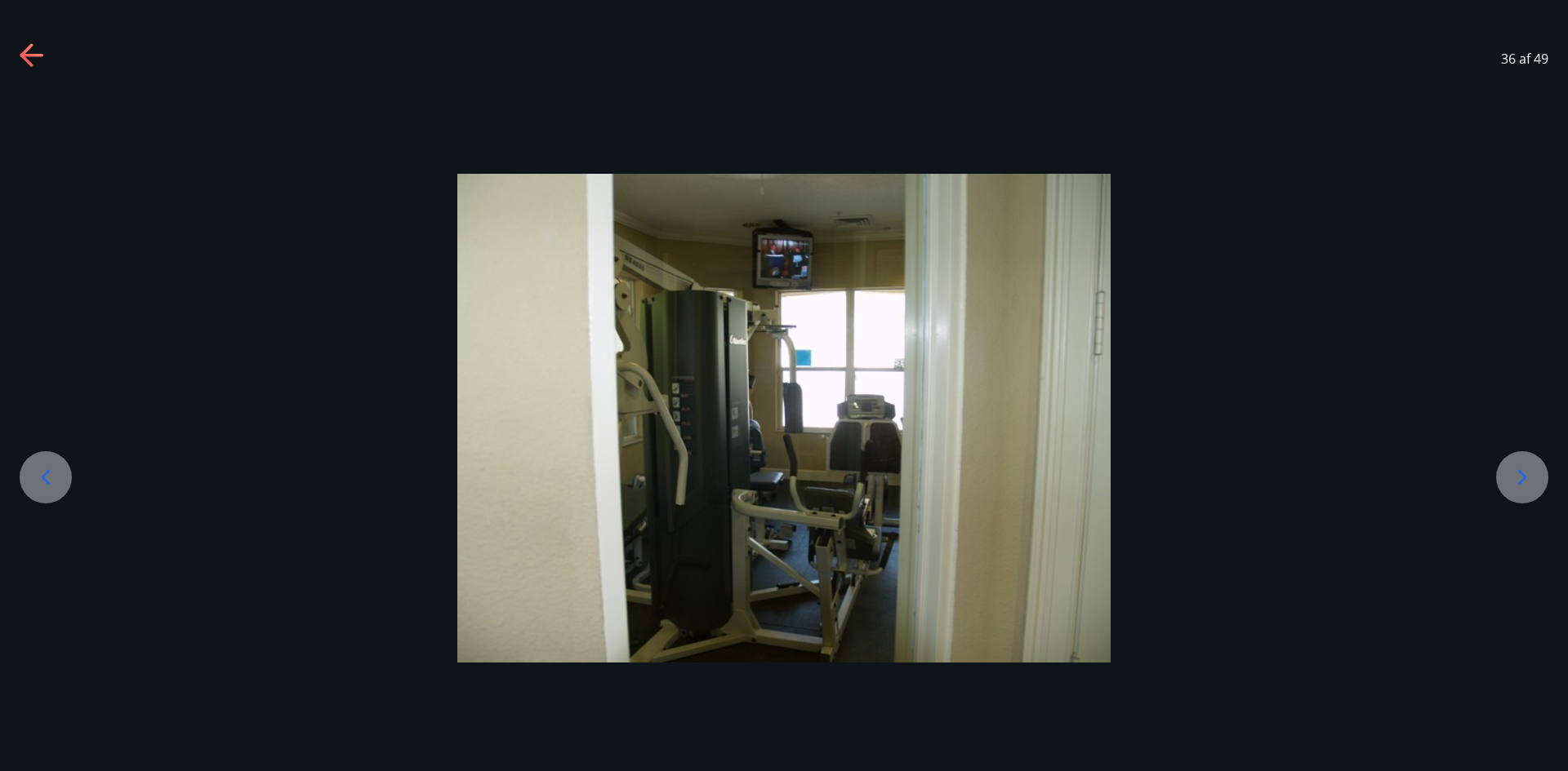
click at [43, 47] on icon at bounding box center [33, 56] width 27 height 27
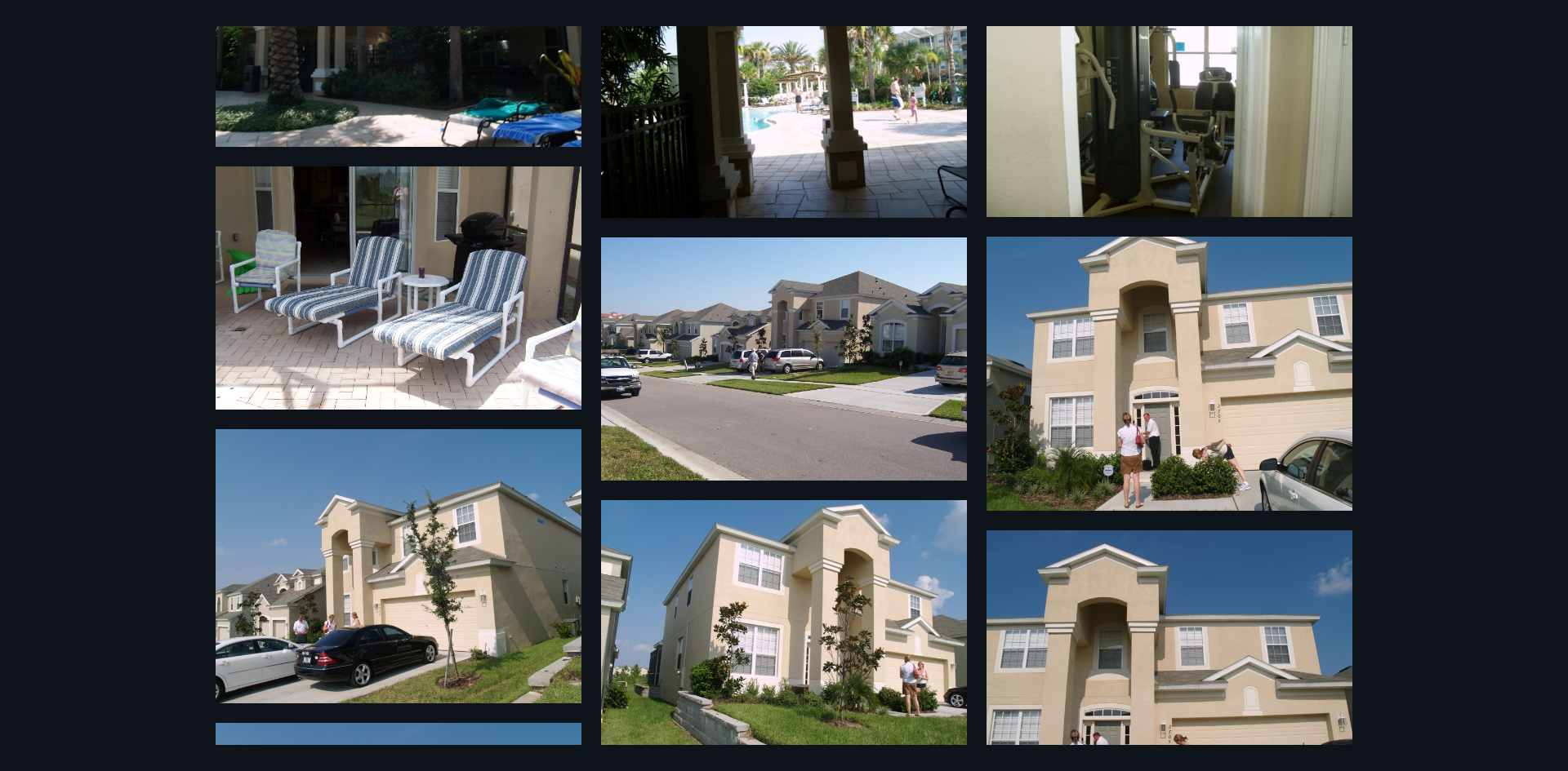
scroll to position [2584, 0]
